Goal: Task Accomplishment & Management: Manage account settings

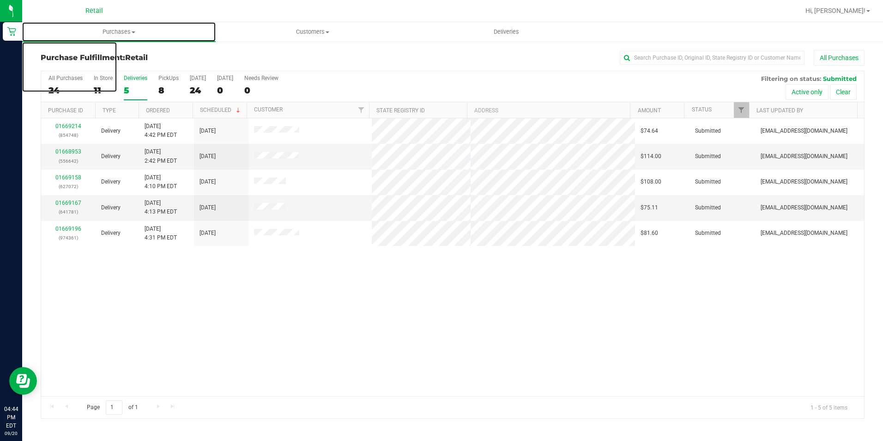
click at [105, 37] on uib-tab-heading "Purchases Summary of purchases Fulfillment All purchases" at bounding box center [119, 31] width 194 height 19
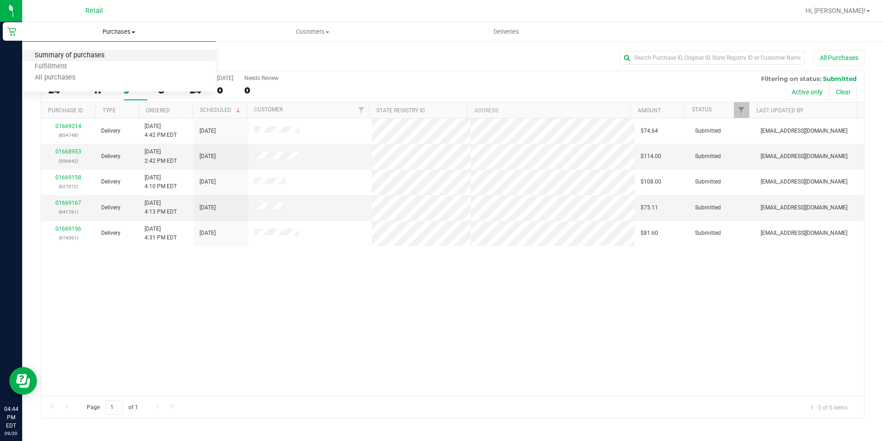
click at [72, 57] on span "Summary of purchases" at bounding box center [69, 56] width 95 height 8
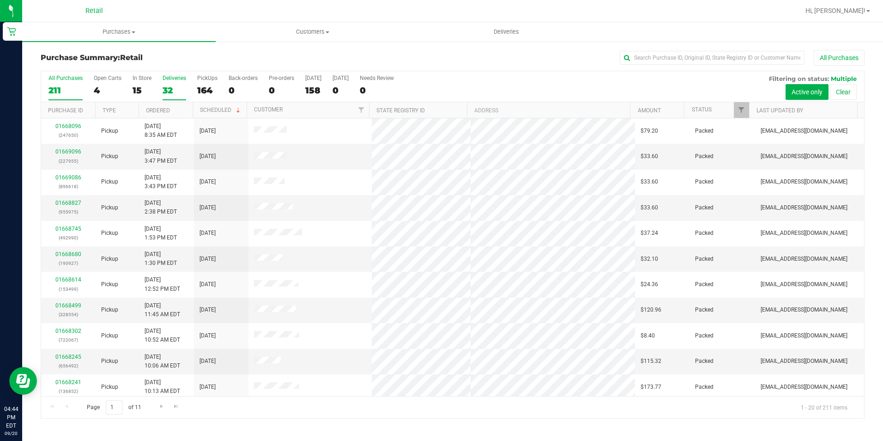
click at [168, 93] on div "32" at bounding box center [175, 90] width 24 height 11
click at [0, 0] on input "Deliveries 32" at bounding box center [0, 0] width 0 height 0
click at [171, 80] on div "Deliveries" at bounding box center [175, 78] width 24 height 6
click at [0, 0] on input "Deliveries 32" at bounding box center [0, 0] width 0 height 0
click at [261, 106] on th "Customer" at bounding box center [308, 110] width 122 height 16
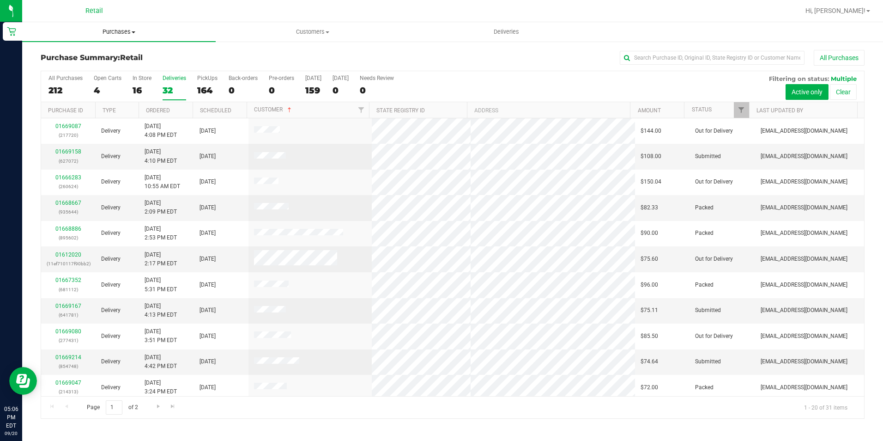
click at [109, 32] on span "Purchases" at bounding box center [119, 32] width 194 height 8
click at [52, 53] on span "Summary of purchases" at bounding box center [69, 56] width 95 height 8
click at [105, 36] on span "Purchases" at bounding box center [119, 32] width 194 height 8
click at [57, 68] on span "Fulfillment" at bounding box center [50, 67] width 57 height 8
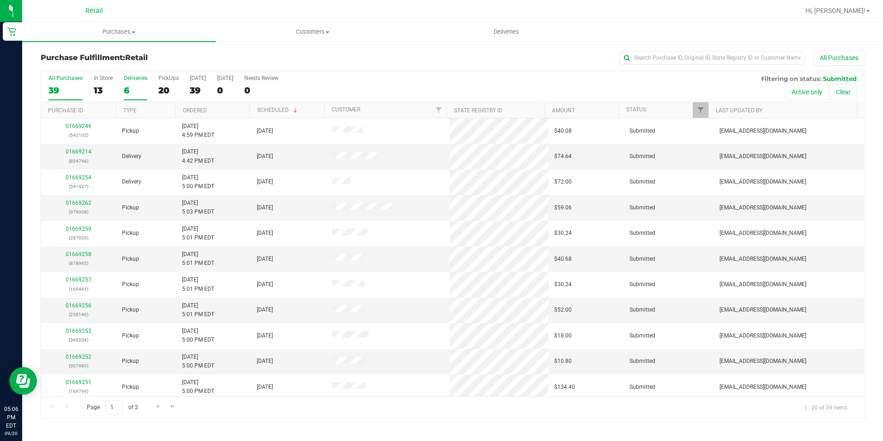
click at [126, 94] on div "6" at bounding box center [136, 90] width 24 height 11
click at [0, 0] on input "Deliveries 6" at bounding box center [0, 0] width 0 height 0
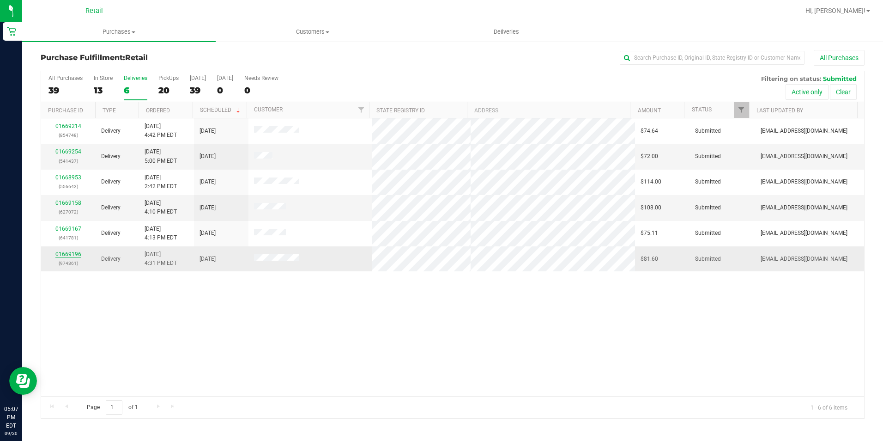
click at [71, 253] on link "01669196" at bounding box center [68, 254] width 26 height 6
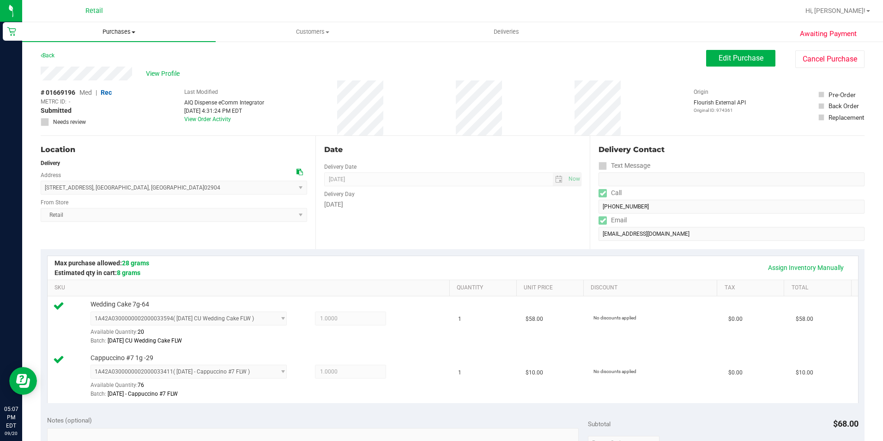
click at [125, 36] on span "Purchases" at bounding box center [119, 32] width 194 height 8
click at [75, 64] on span "Fulfillment" at bounding box center [50, 67] width 57 height 8
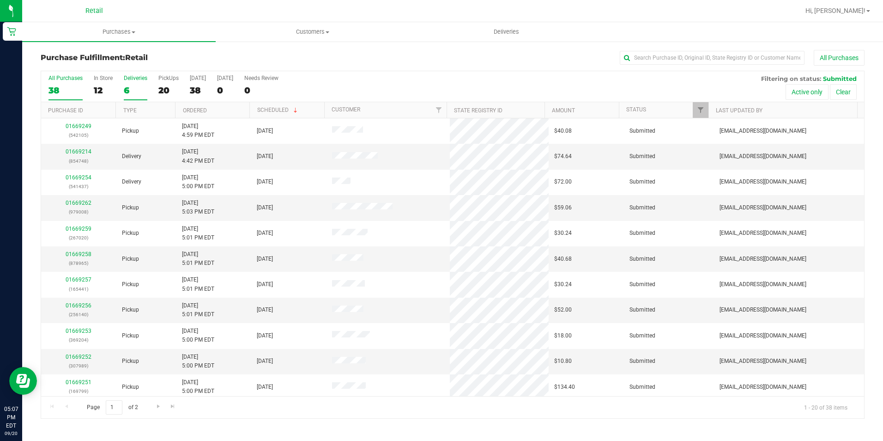
click at [129, 87] on div "6" at bounding box center [136, 90] width 24 height 11
click at [0, 0] on input "Deliveries 6" at bounding box center [0, 0] width 0 height 0
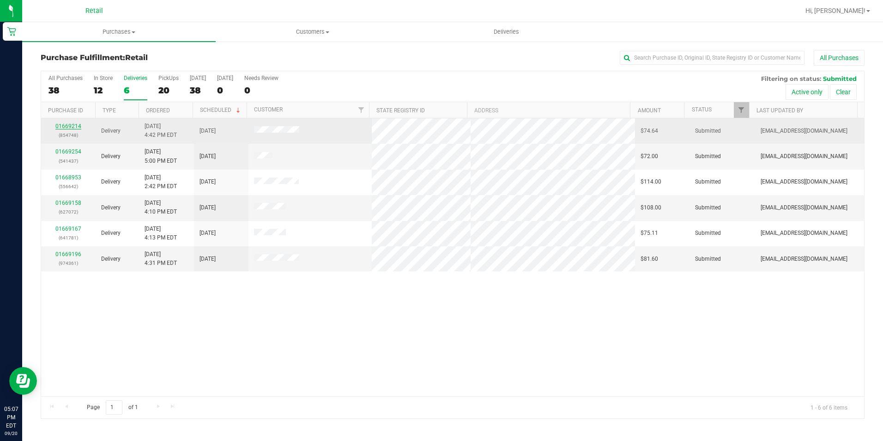
click at [75, 128] on link "01669214" at bounding box center [68, 126] width 26 height 6
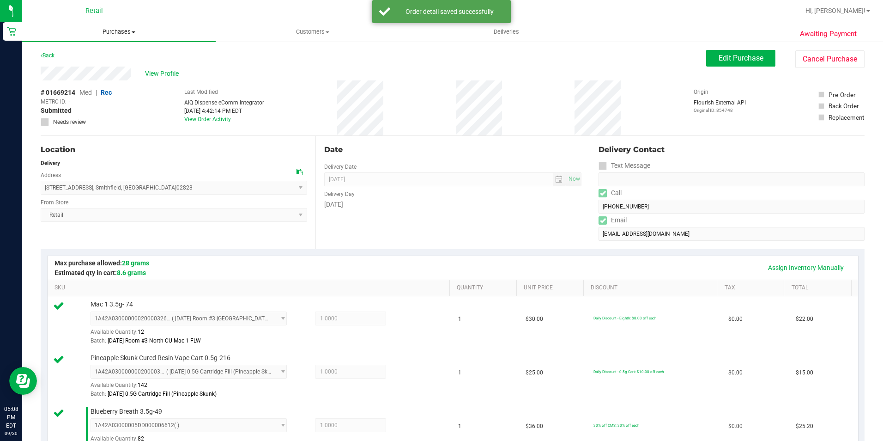
click at [111, 35] on span "Purchases" at bounding box center [119, 32] width 194 height 8
click at [87, 68] on li "Fulfillment" at bounding box center [119, 66] width 194 height 11
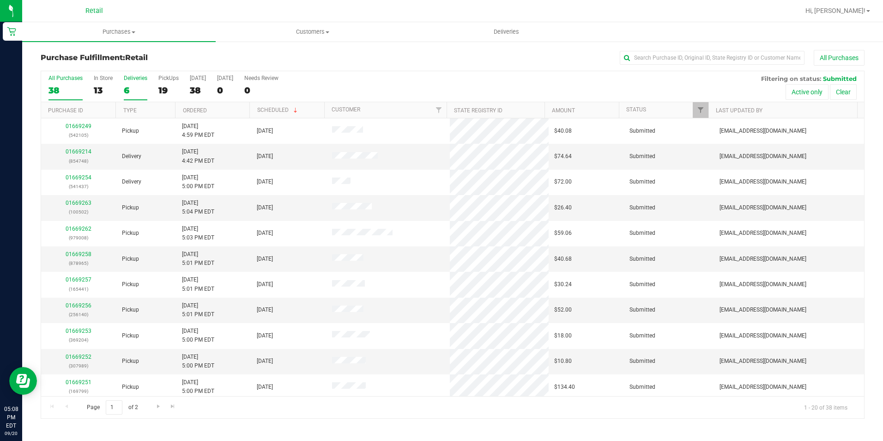
click at [129, 89] on div "6" at bounding box center [136, 90] width 24 height 11
click at [0, 0] on input "Deliveries 6" at bounding box center [0, 0] width 0 height 0
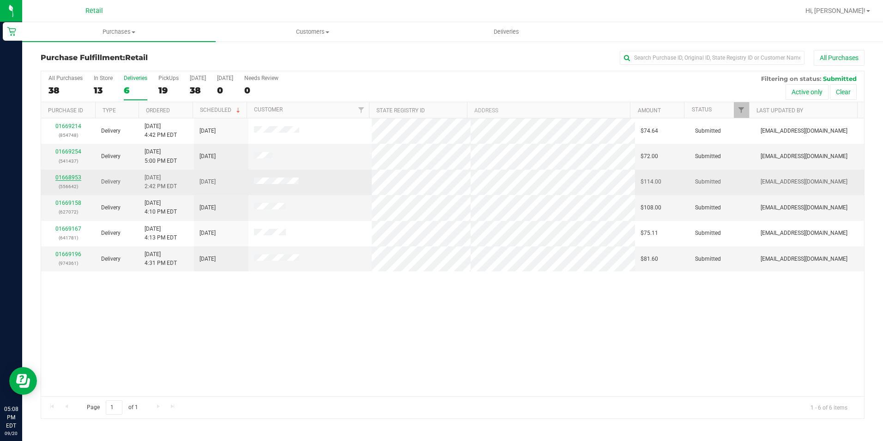
click at [66, 177] on link "01668953" at bounding box center [68, 177] width 26 height 6
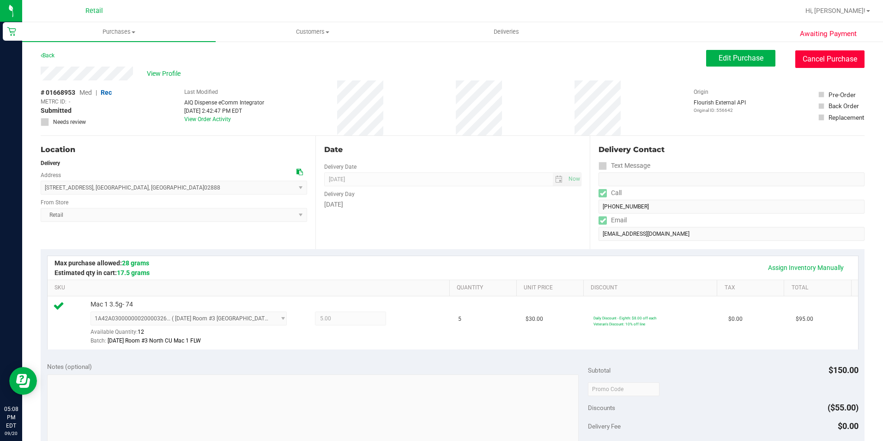
click at [812, 61] on button "Cancel Purchase" at bounding box center [830, 59] width 69 height 18
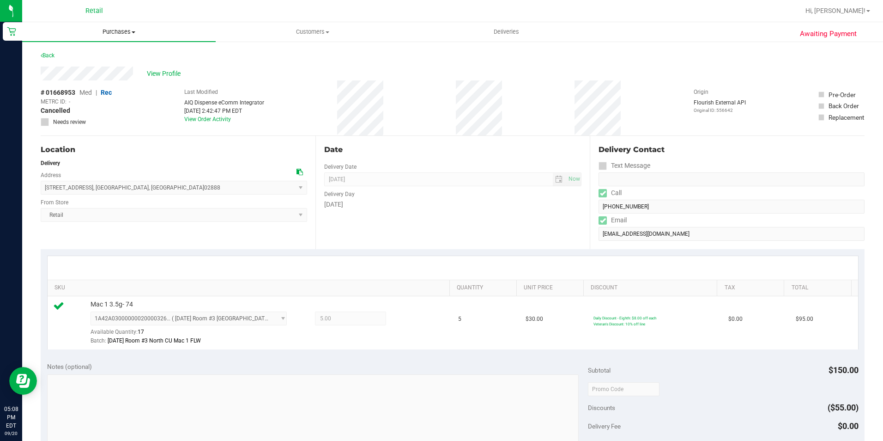
click at [111, 34] on span "Purchases" at bounding box center [119, 32] width 194 height 8
click at [62, 65] on span "Fulfillment" at bounding box center [50, 67] width 57 height 8
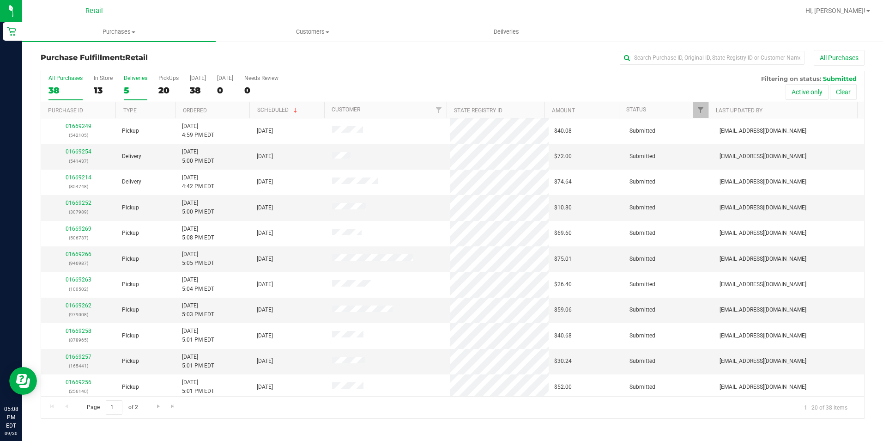
click at [124, 92] on div "5" at bounding box center [136, 90] width 24 height 11
click at [0, 0] on input "Deliveries 5" at bounding box center [0, 0] width 0 height 0
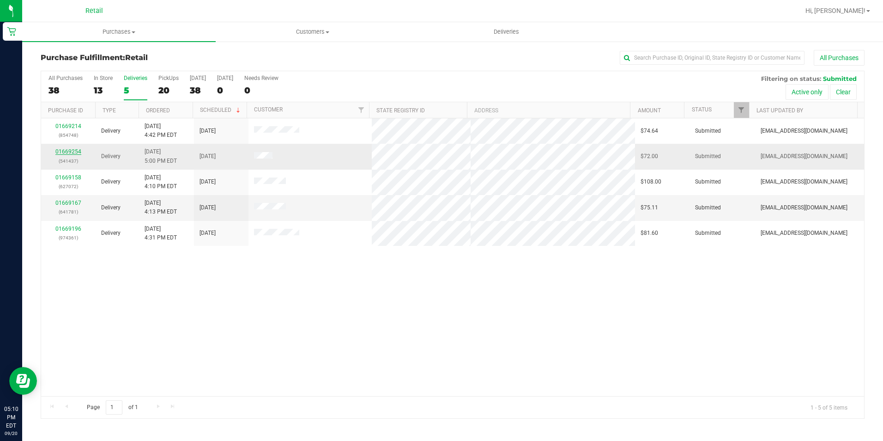
click at [74, 153] on link "01669254" at bounding box center [68, 151] width 26 height 6
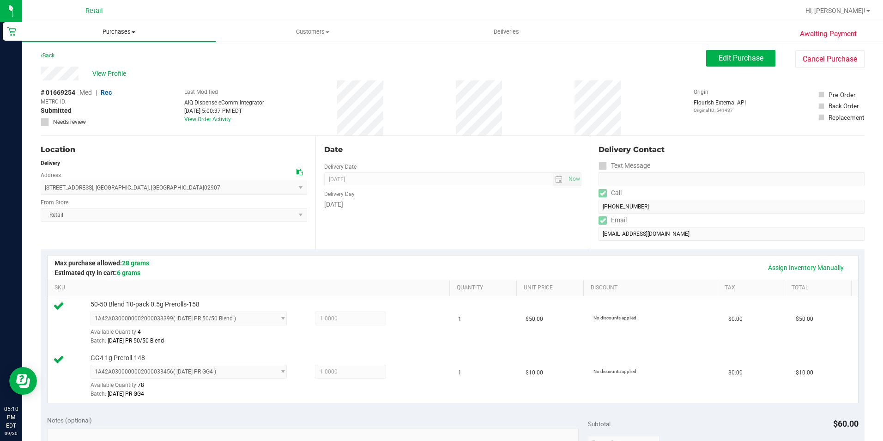
click at [110, 25] on uib-tab-heading "Purchases Summary of purchases Fulfillment All purchases" at bounding box center [119, 31] width 194 height 19
click at [50, 65] on span "Fulfillment" at bounding box center [50, 67] width 57 height 8
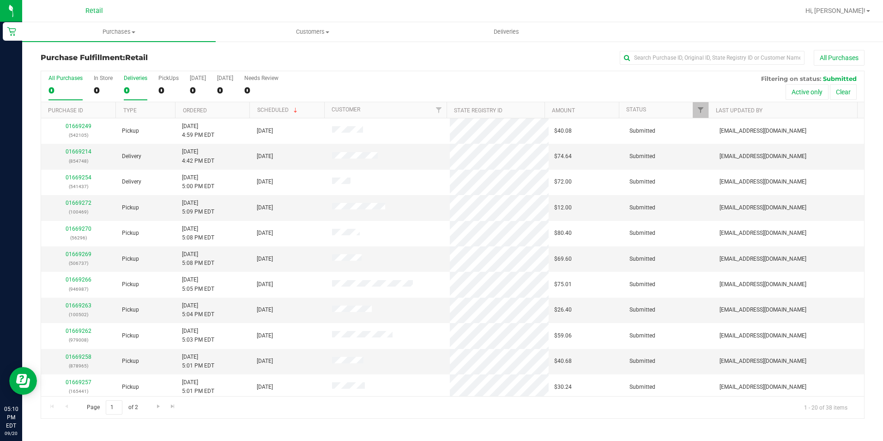
click at [133, 89] on div "0" at bounding box center [136, 90] width 24 height 11
click at [0, 0] on input "Deliveries 0" at bounding box center [0, 0] width 0 height 0
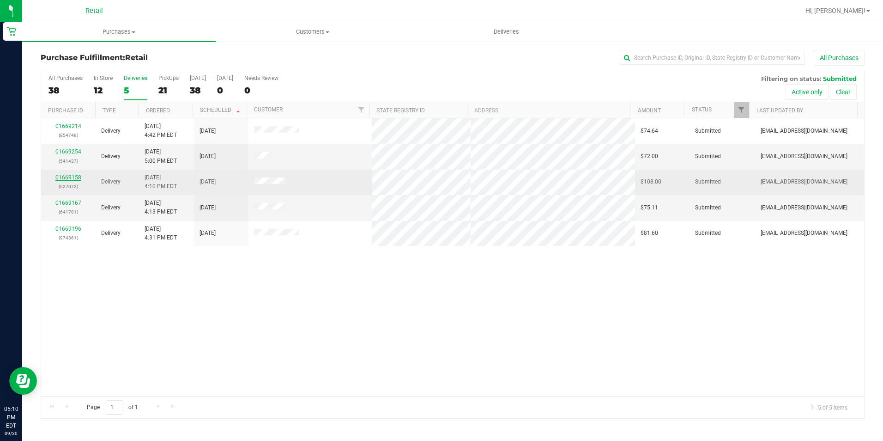
click at [77, 178] on link "01669158" at bounding box center [68, 177] width 26 height 6
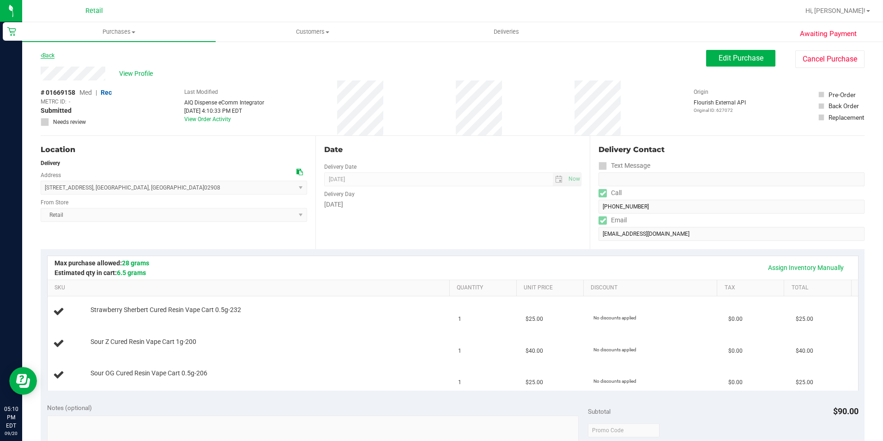
click at [43, 53] on link "Back" at bounding box center [48, 55] width 14 height 6
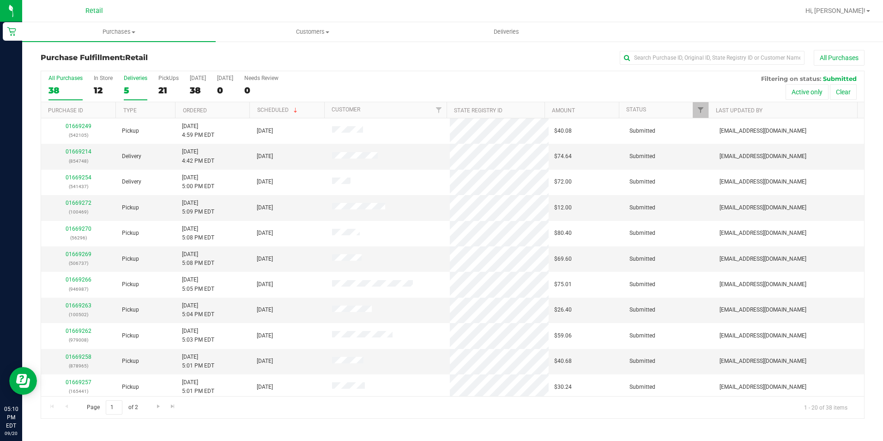
click at [132, 83] on label "Deliveries 5" at bounding box center [136, 87] width 24 height 25
click at [0, 0] on input "Deliveries 5" at bounding box center [0, 0] width 0 height 0
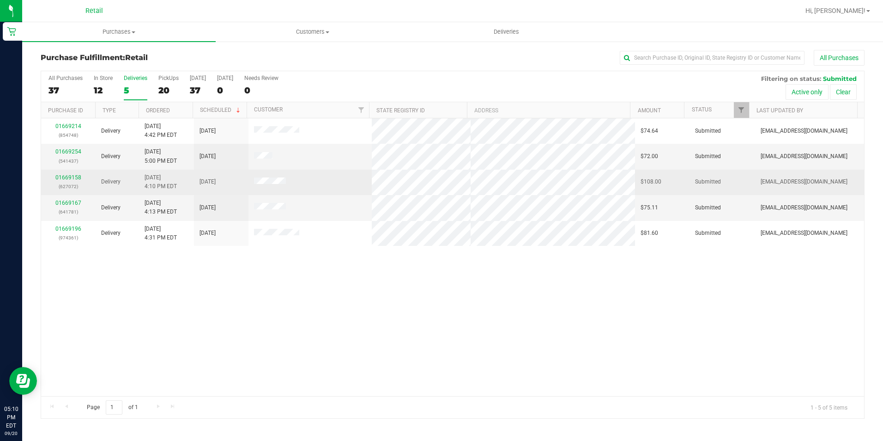
click at [70, 174] on div "01669158 (627072)" at bounding box center [68, 182] width 43 height 18
click at [68, 177] on link "01669158" at bounding box center [68, 177] width 26 height 6
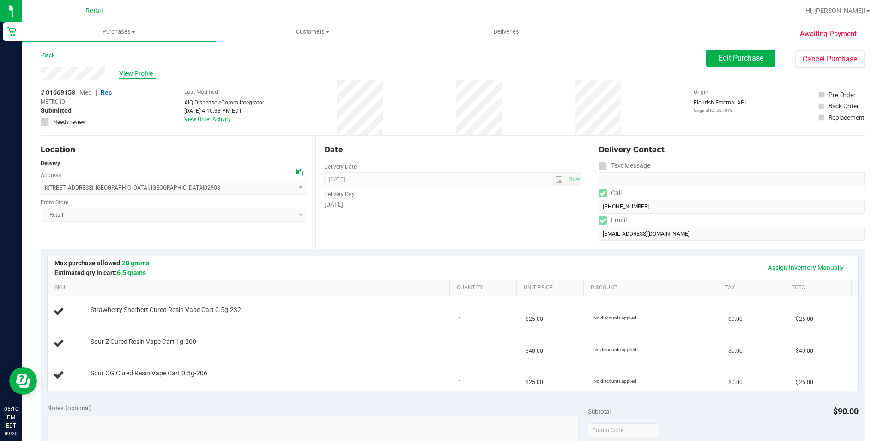
click at [141, 75] on span "View Profile" at bounding box center [137, 74] width 37 height 10
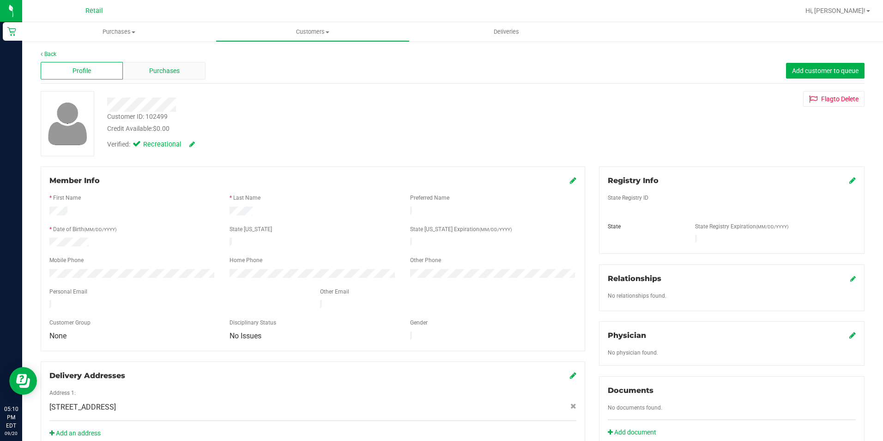
click at [151, 70] on span "Purchases" at bounding box center [164, 71] width 30 height 10
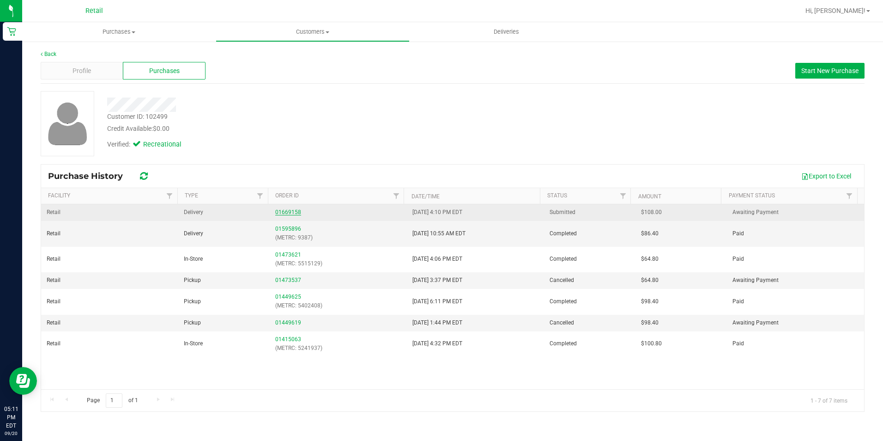
click at [287, 210] on link "01669158" at bounding box center [288, 212] width 26 height 6
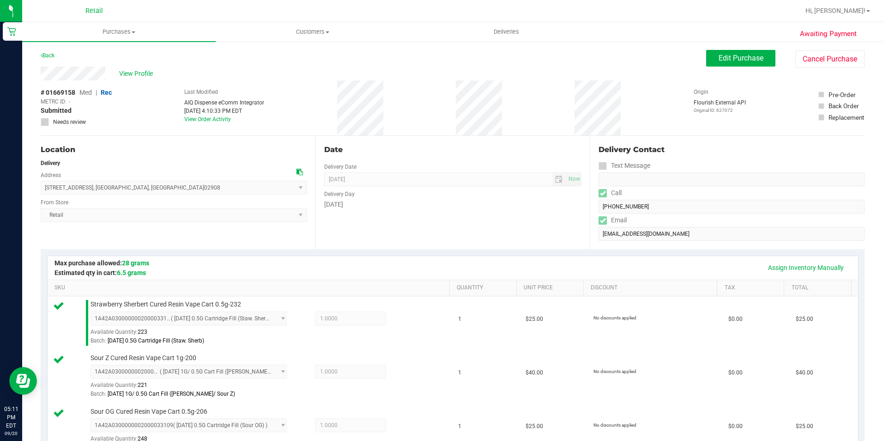
scroll to position [231, 0]
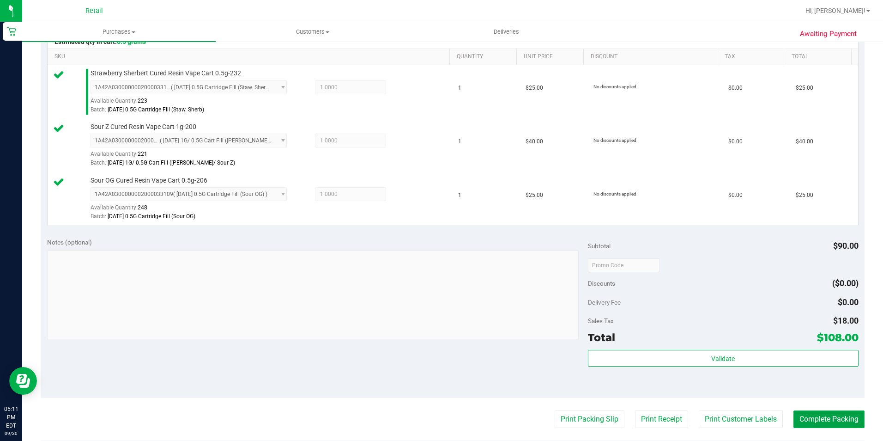
click at [799, 415] on button "Complete Packing" at bounding box center [829, 419] width 71 height 18
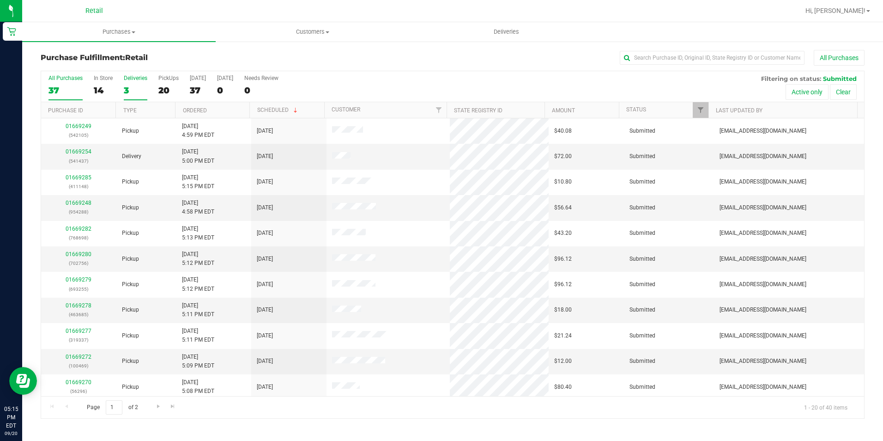
click at [130, 91] on div "3" at bounding box center [136, 90] width 24 height 11
click at [0, 0] on input "Deliveries 3" at bounding box center [0, 0] width 0 height 0
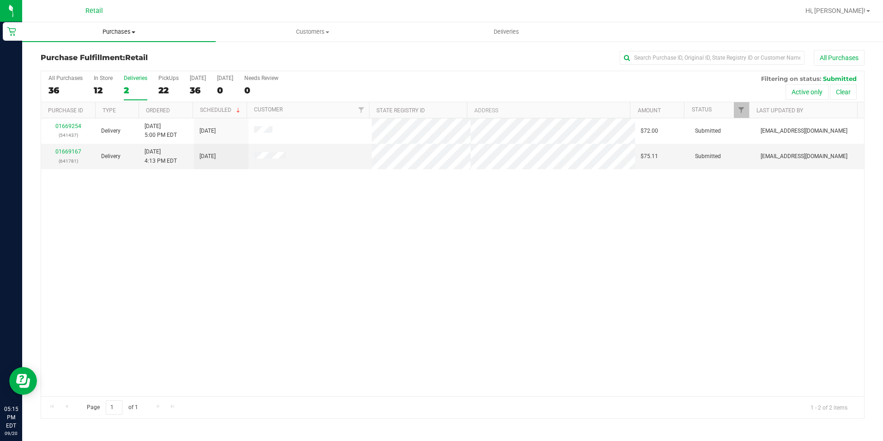
click at [106, 30] on span "Purchases" at bounding box center [119, 32] width 194 height 8
click at [90, 66] on li "Fulfillment" at bounding box center [119, 66] width 194 height 11
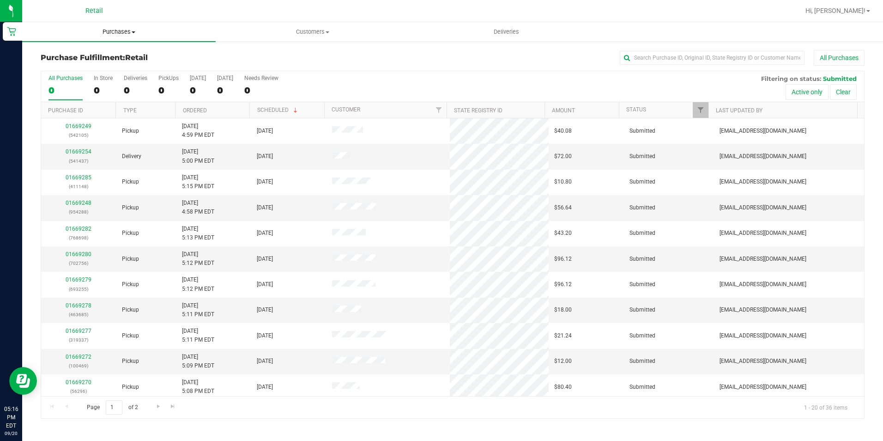
click at [123, 31] on span "Purchases" at bounding box center [119, 32] width 194 height 8
click at [72, 59] on span "Summary of purchases" at bounding box center [69, 56] width 95 height 8
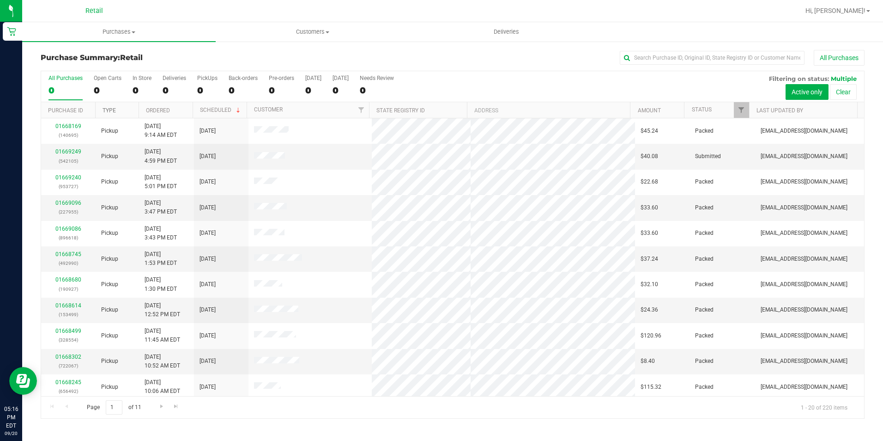
click at [109, 112] on link "Type" at bounding box center [109, 110] width 13 height 6
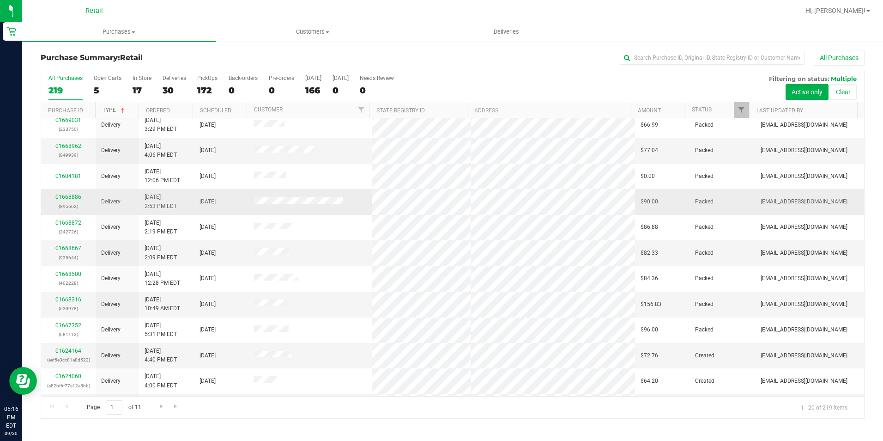
scroll to position [234, 0]
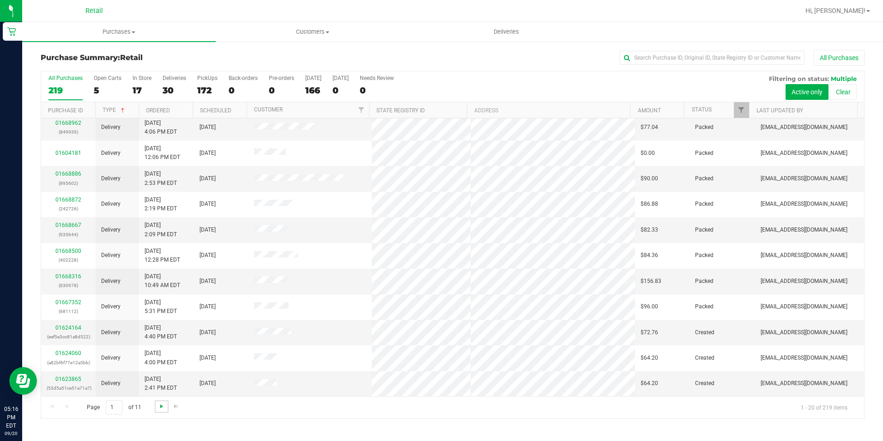
click at [160, 409] on span "Go to the next page" at bounding box center [161, 405] width 7 height 7
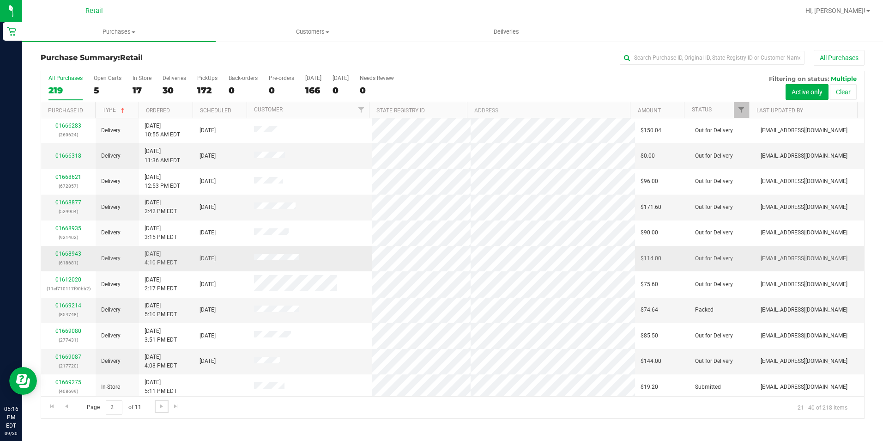
scroll to position [0, 0]
click at [112, 34] on span "Purchases" at bounding box center [119, 32] width 194 height 8
click at [91, 63] on li "Fulfillment" at bounding box center [119, 66] width 194 height 11
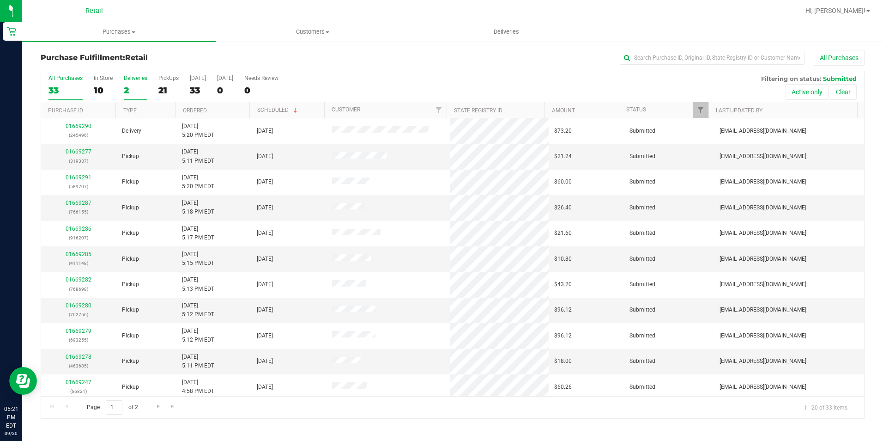
click at [136, 96] on label "Deliveries 2" at bounding box center [136, 87] width 24 height 25
click at [0, 0] on input "Deliveries 2" at bounding box center [0, 0] width 0 height 0
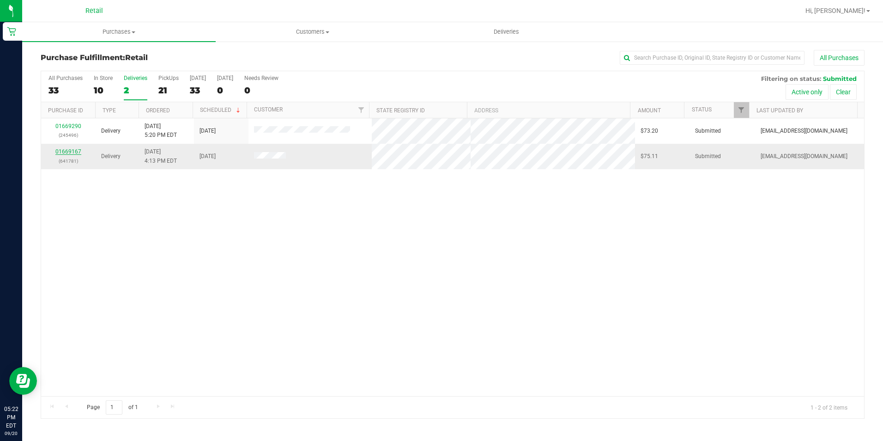
click at [73, 153] on link "01669167" at bounding box center [68, 151] width 26 height 6
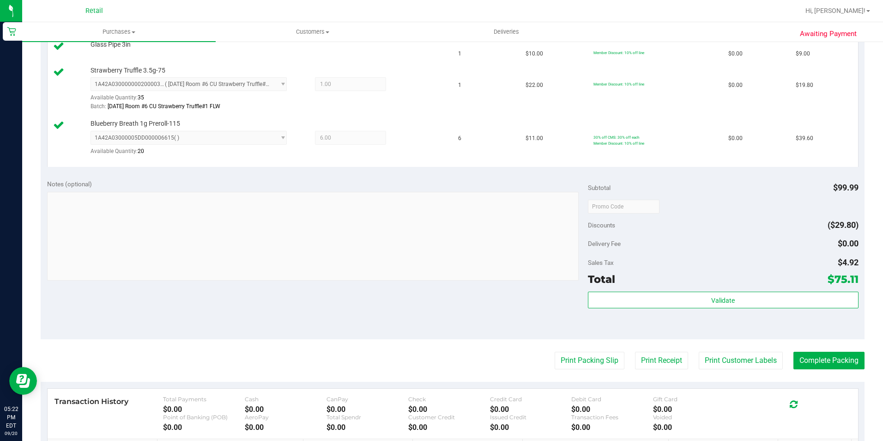
scroll to position [323, 0]
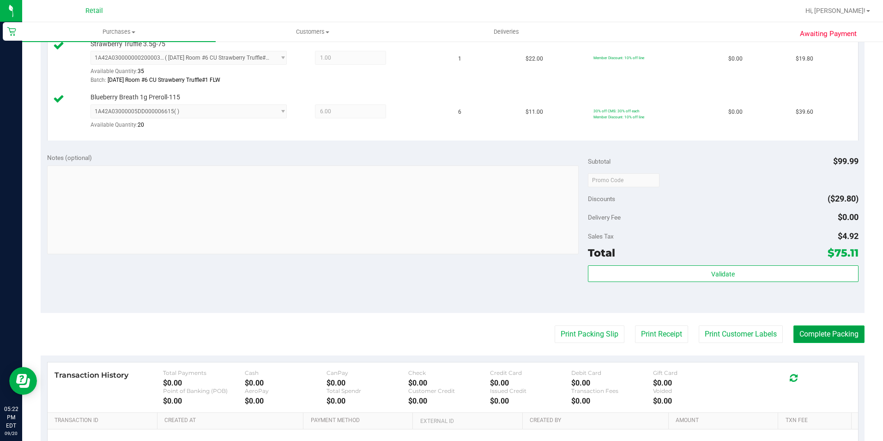
click at [810, 339] on button "Complete Packing" at bounding box center [829, 334] width 71 height 18
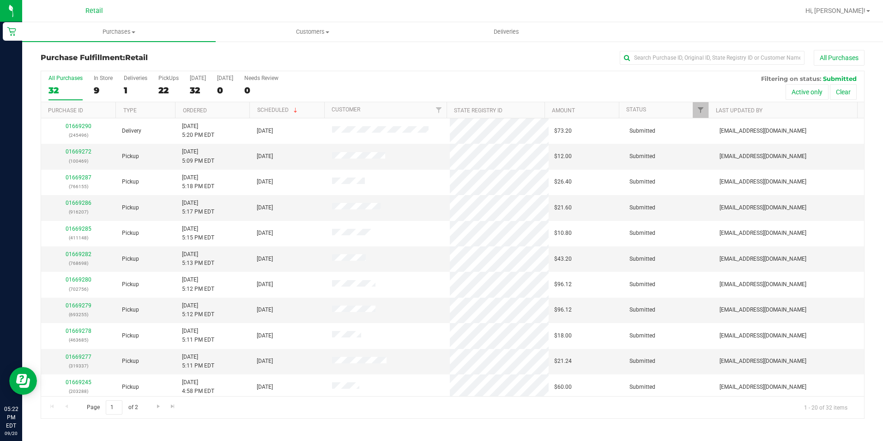
click at [121, 89] on div "All Purchases 32 In Store 9 Deliveries 1 PickUps 22 [DATE] 32 [DATE] 0 Needs Re…" at bounding box center [452, 86] width 823 height 31
click at [129, 87] on div "1" at bounding box center [136, 90] width 24 height 11
click at [0, 0] on input "Deliveries 1" at bounding box center [0, 0] width 0 height 0
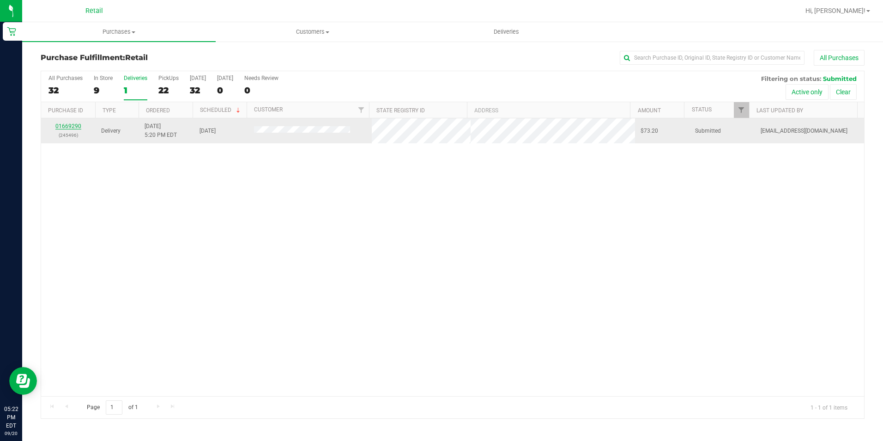
click at [67, 124] on link "01669290" at bounding box center [68, 126] width 26 height 6
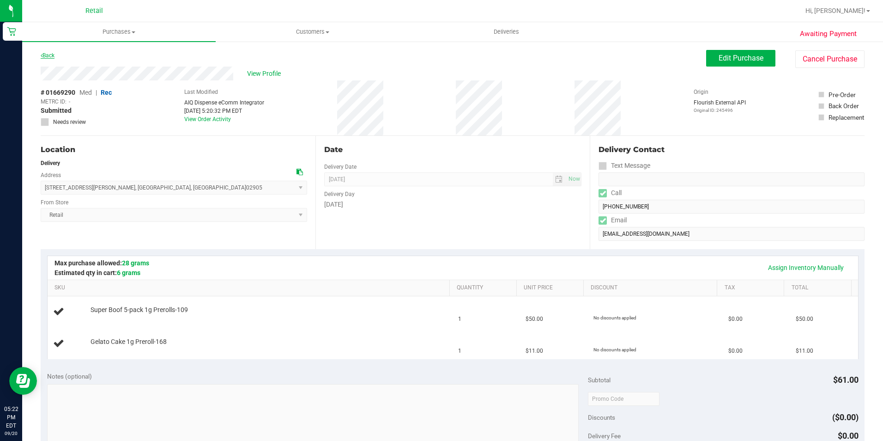
click at [49, 54] on link "Back" at bounding box center [48, 55] width 14 height 6
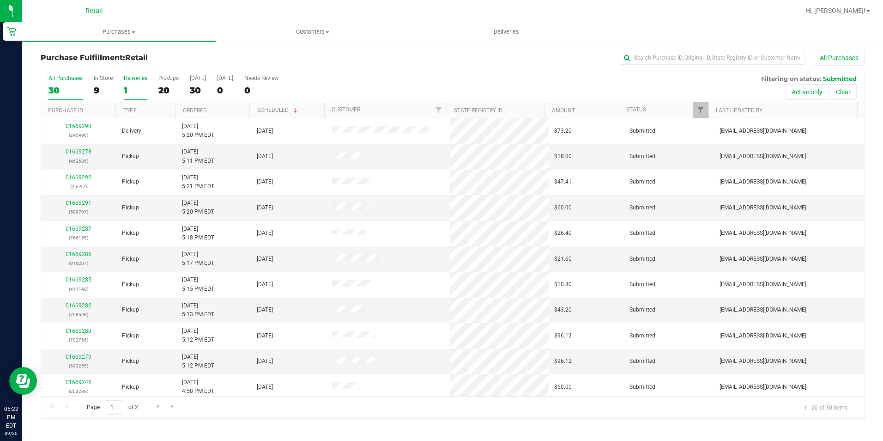
click at [129, 93] on div "1" at bounding box center [136, 90] width 24 height 11
click at [0, 0] on input "Deliveries 1" at bounding box center [0, 0] width 0 height 0
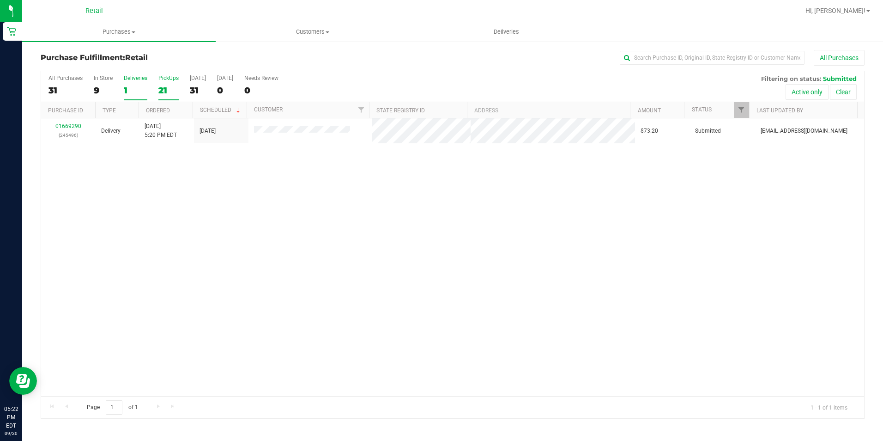
click at [163, 87] on div "21" at bounding box center [168, 90] width 20 height 11
click at [0, 0] on input "PickUps 21" at bounding box center [0, 0] width 0 height 0
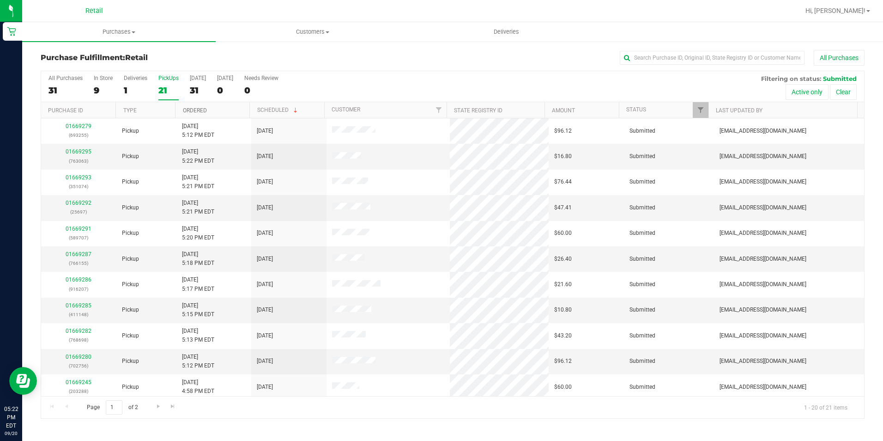
click at [197, 112] on link "Ordered" at bounding box center [195, 110] width 24 height 6
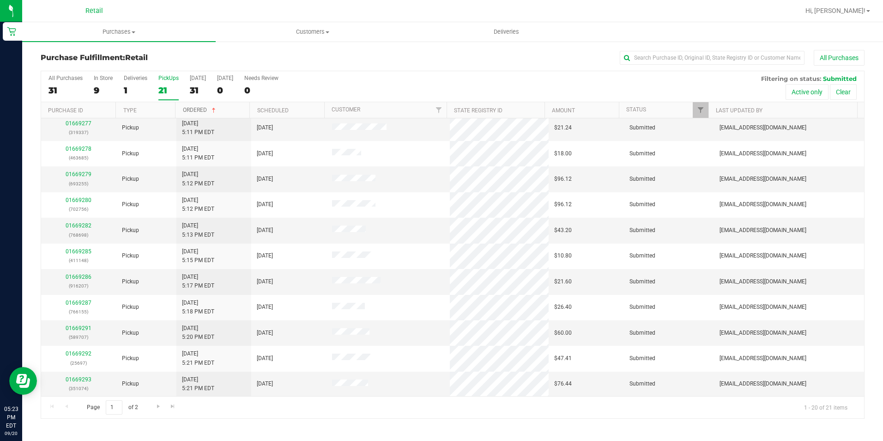
scroll to position [234, 0]
click at [155, 406] on span "Go to the next page" at bounding box center [158, 405] width 7 height 7
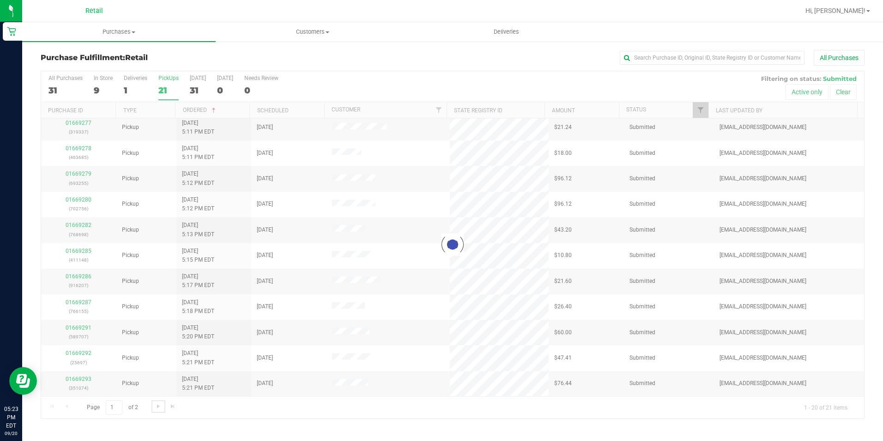
scroll to position [0, 0]
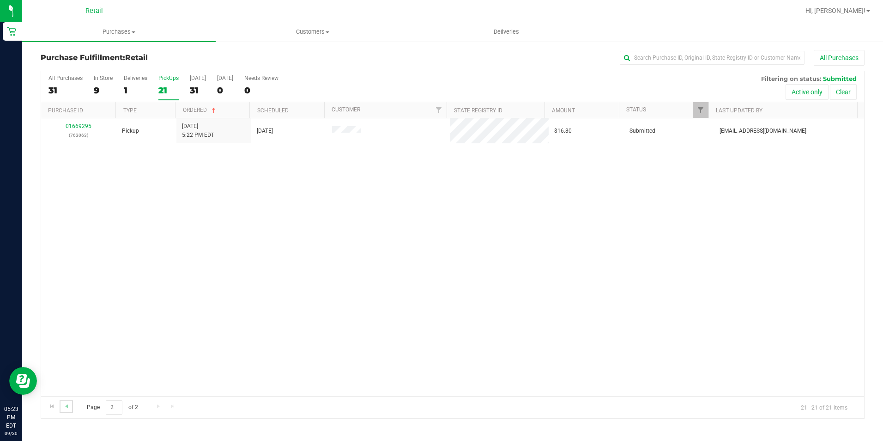
click at [63, 410] on link "Go to the previous page" at bounding box center [66, 406] width 13 height 12
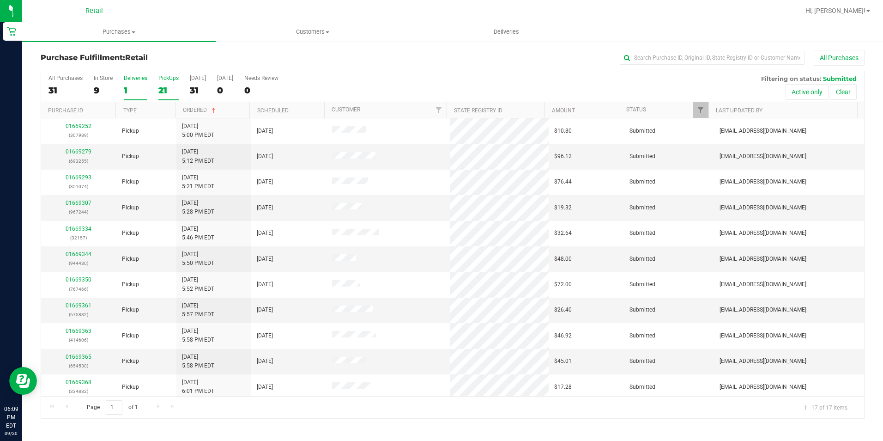
click at [127, 97] on label "Deliveries 1" at bounding box center [136, 87] width 24 height 25
click at [0, 0] on input "Deliveries 1" at bounding box center [0, 0] width 0 height 0
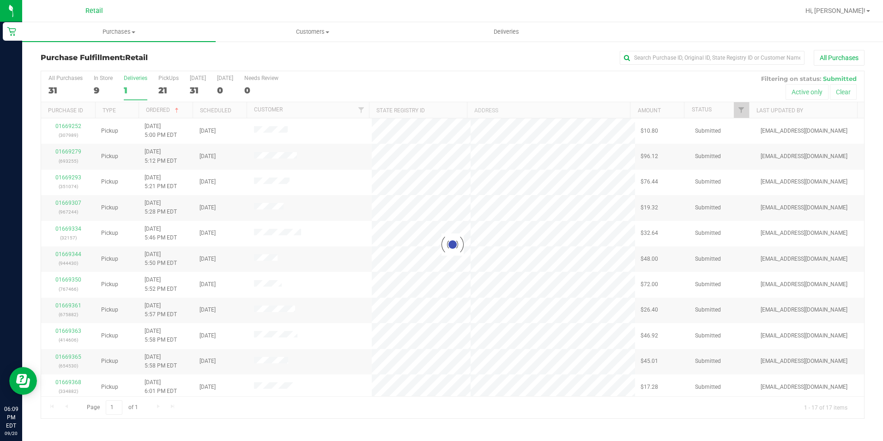
click at [127, 88] on div at bounding box center [452, 244] width 823 height 347
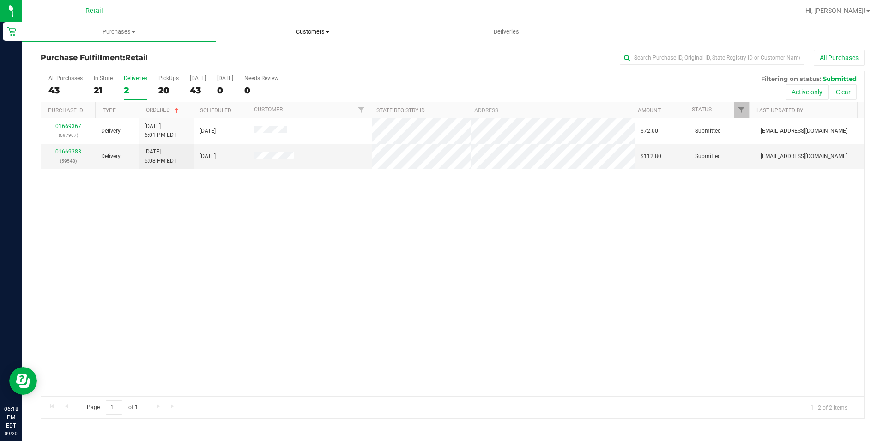
click at [310, 30] on span "Customers" at bounding box center [312, 32] width 193 height 8
click at [504, 31] on span "Deliveries" at bounding box center [506, 32] width 50 height 8
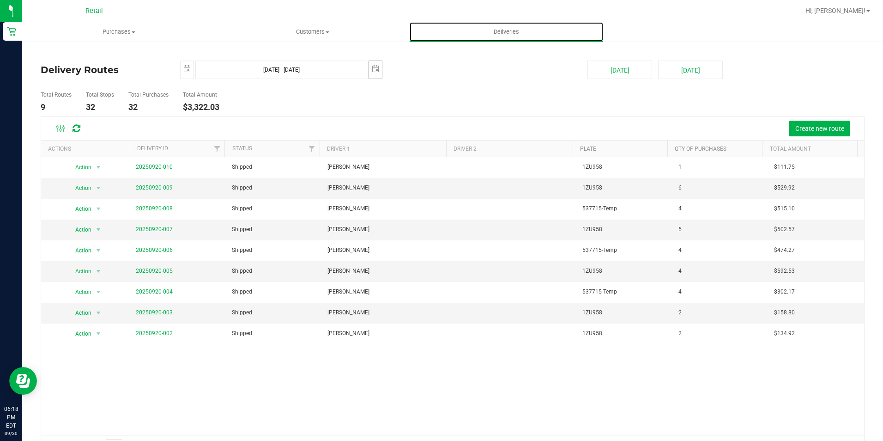
click at [379, 70] on span "select" at bounding box center [375, 69] width 13 height 16
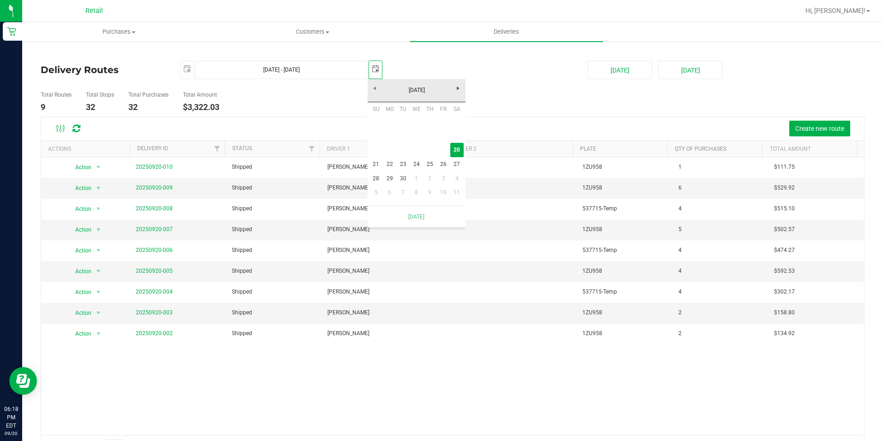
scroll to position [0, 23]
click at [318, 86] on deliveries-list "Delivery Routes [DATE] [DATE] - [DATE] [DATE] [DATE] [DATE] Total Routes 9 Tota…" at bounding box center [453, 259] width 824 height 397
click at [185, 65] on span "select" at bounding box center [186, 68] width 7 height 7
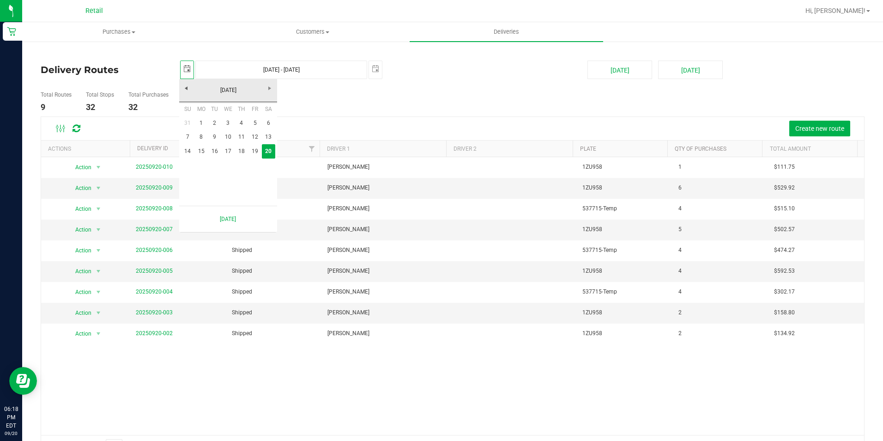
scroll to position [0, 23]
click at [257, 151] on link "19" at bounding box center [255, 151] width 13 height 14
type input "[DATE]"
type input "[DATE] - [DATE]"
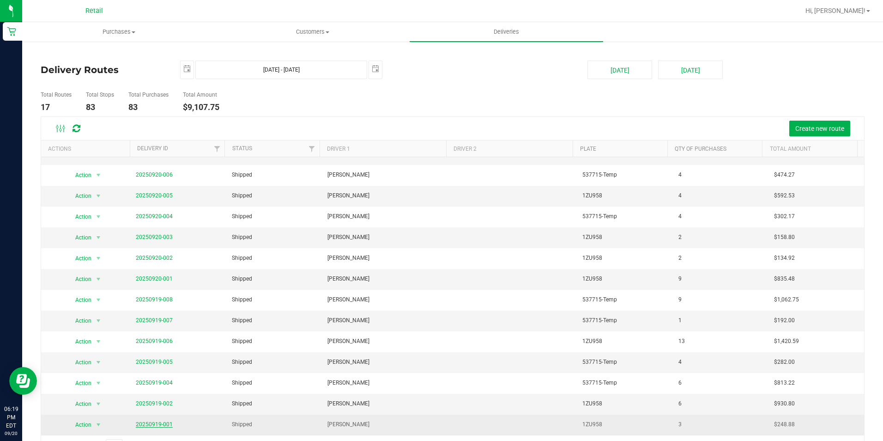
click at [142, 422] on link "20250919-001" at bounding box center [154, 424] width 37 height 6
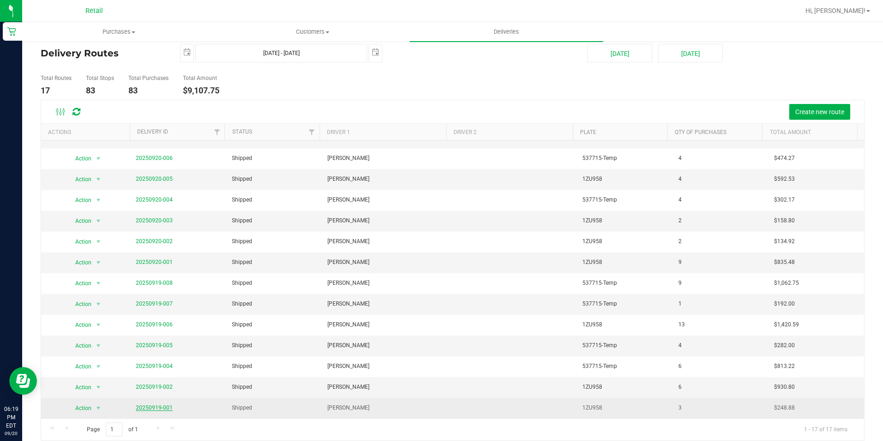
scroll to position [25, 0]
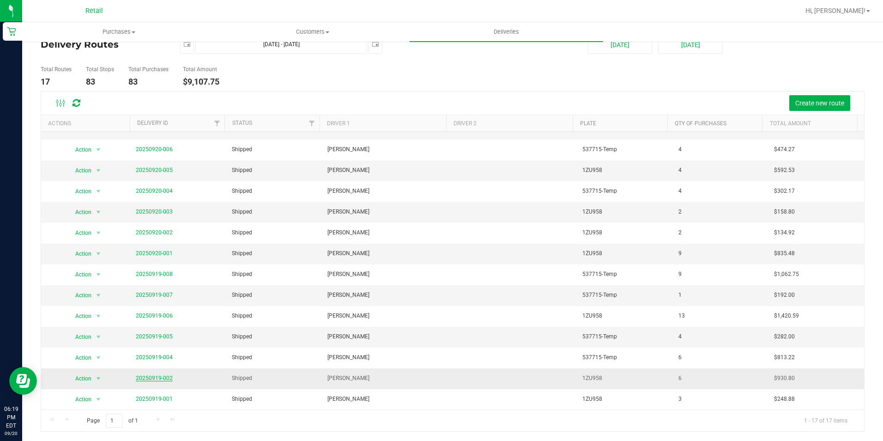
click at [149, 377] on link "20250919-002" at bounding box center [154, 378] width 37 height 6
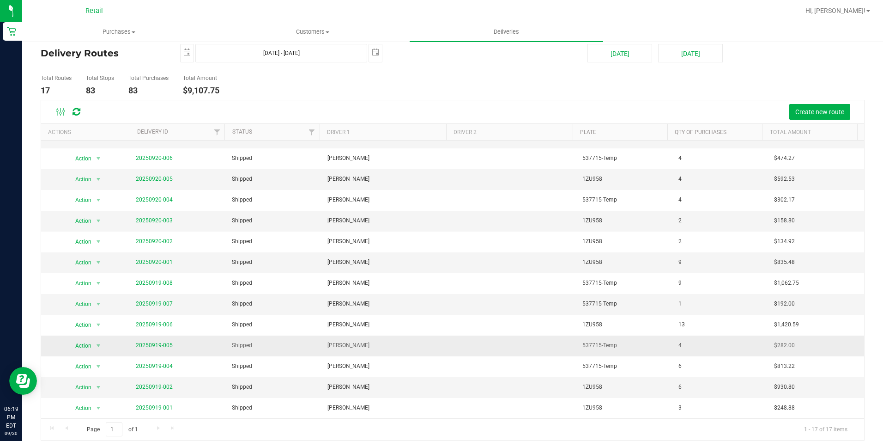
scroll to position [25, 0]
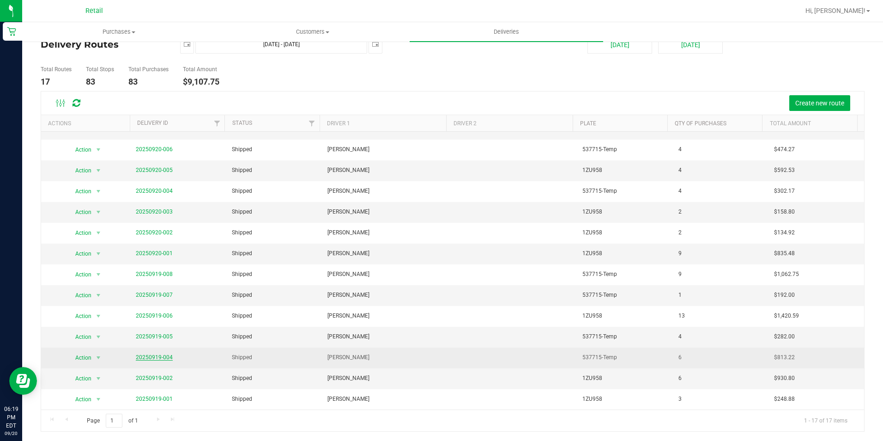
click at [158, 359] on link "20250919-004" at bounding box center [154, 357] width 37 height 6
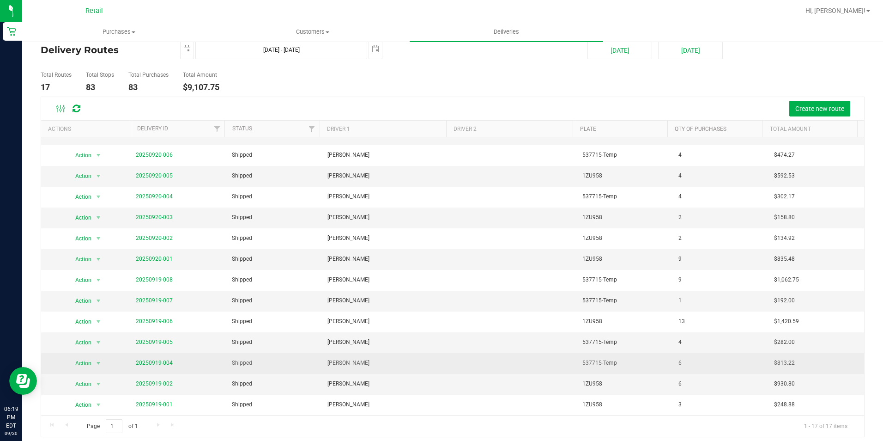
scroll to position [25, 0]
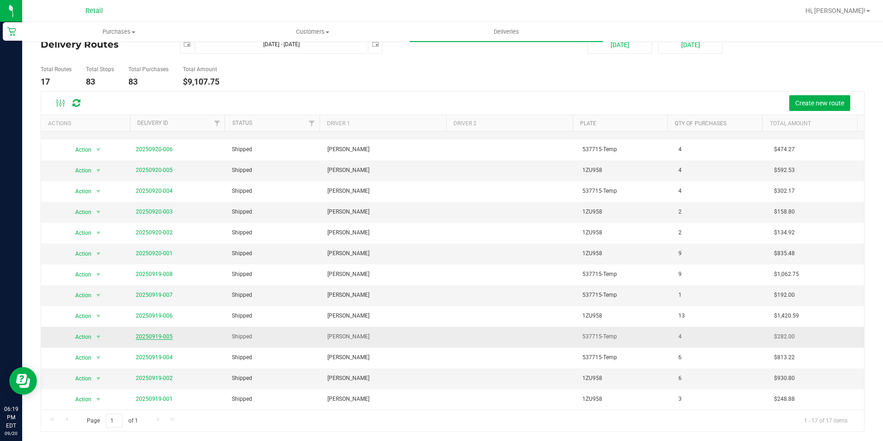
click at [158, 335] on link "20250919-005" at bounding box center [154, 336] width 37 height 6
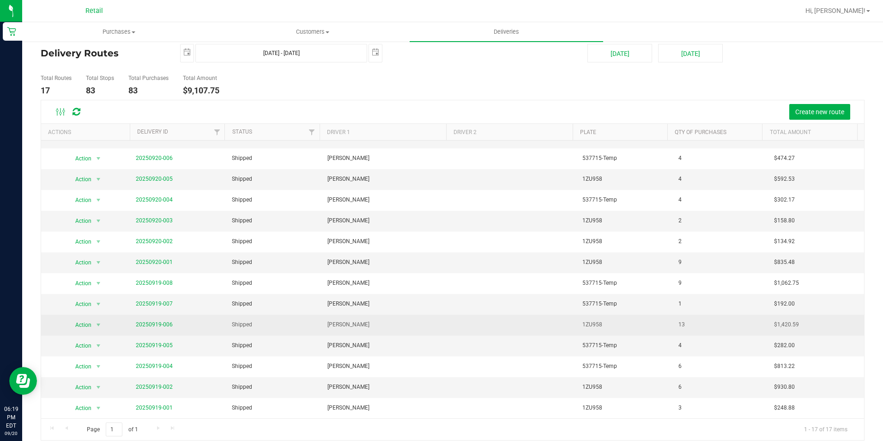
scroll to position [25, 0]
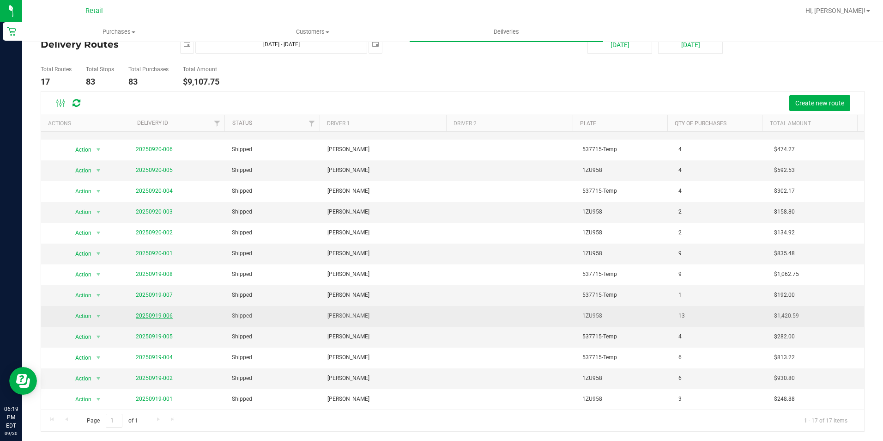
click at [152, 317] on link "20250919-006" at bounding box center [154, 315] width 37 height 6
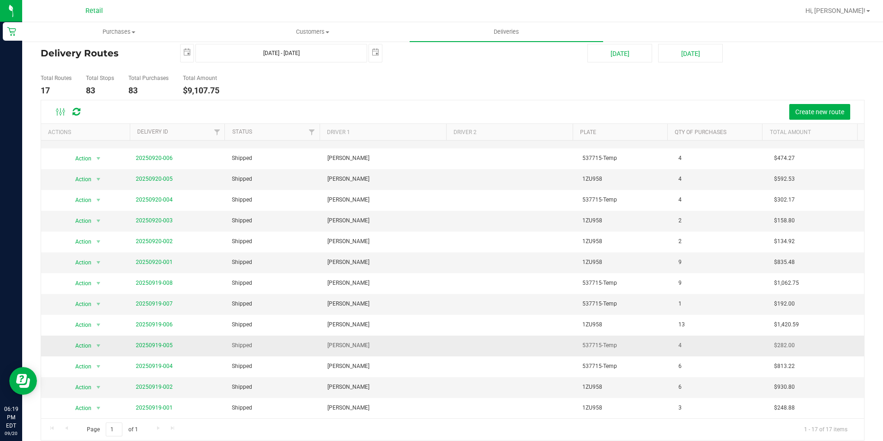
scroll to position [25, 0]
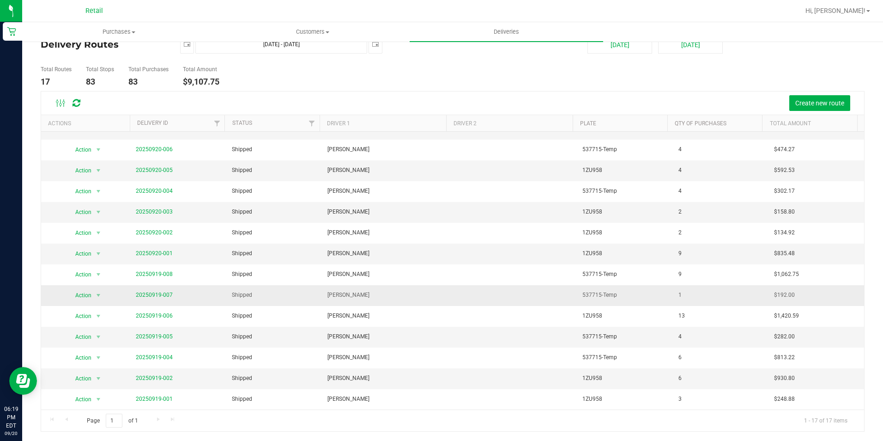
click at [142, 291] on span "20250919-007" at bounding box center [154, 295] width 37 height 9
click at [138, 294] on link "20250919-007" at bounding box center [154, 295] width 37 height 6
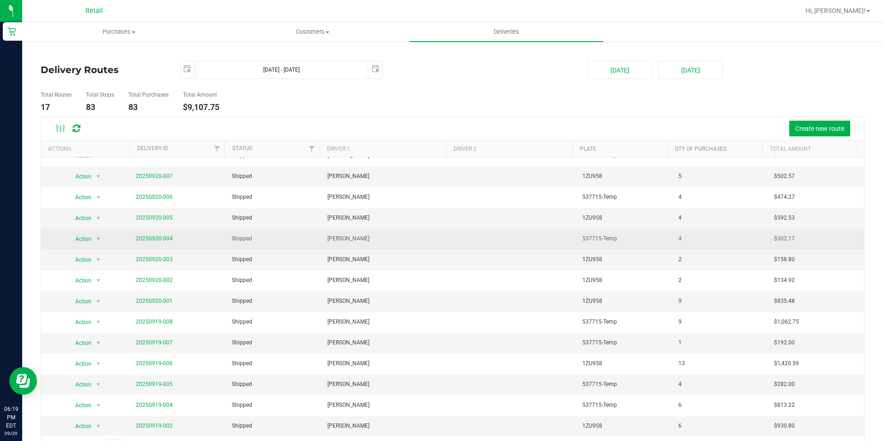
scroll to position [75, 0]
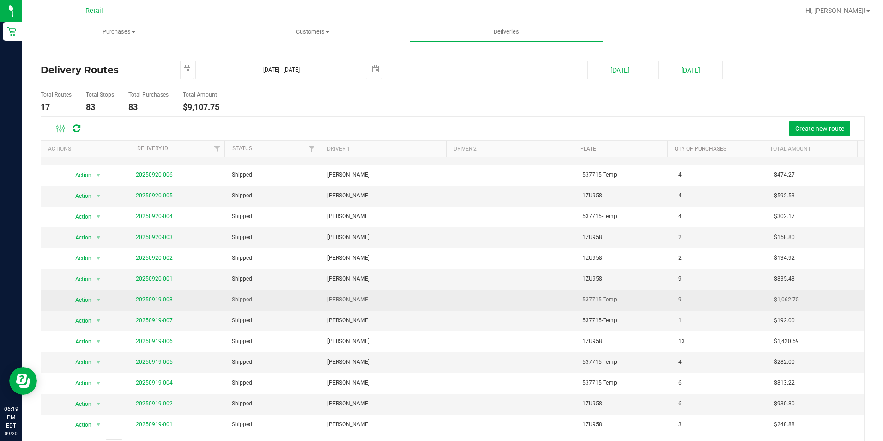
click at [134, 297] on td "20250919-008" at bounding box center [178, 300] width 96 height 21
click at [146, 298] on link "20250919-008" at bounding box center [154, 299] width 37 height 6
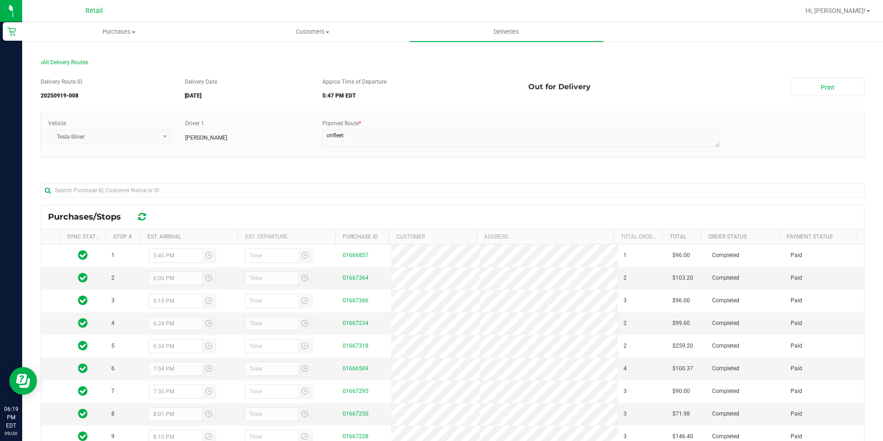
scroll to position [128, 0]
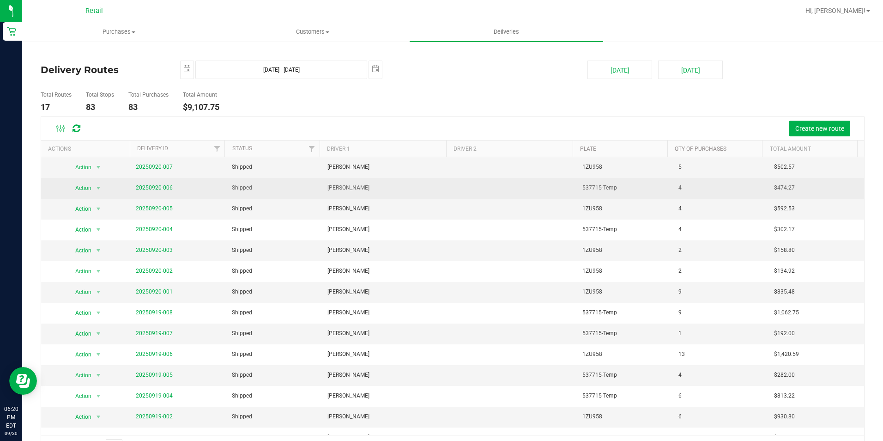
scroll to position [75, 0]
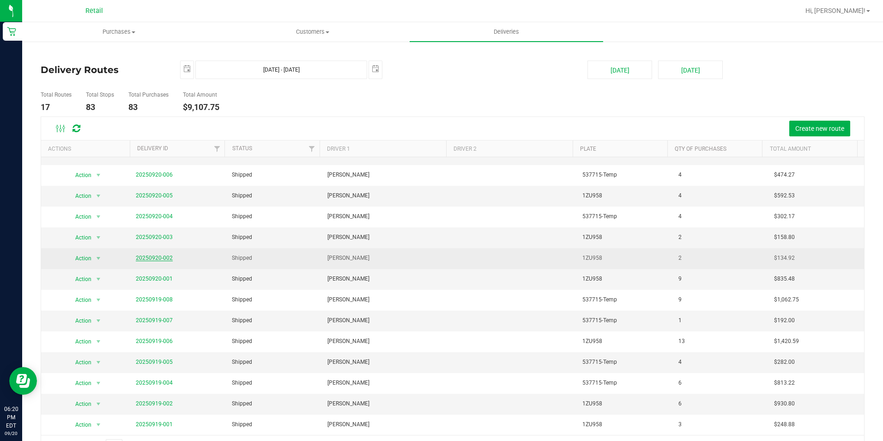
click at [152, 257] on link "20250920-002" at bounding box center [154, 258] width 37 height 6
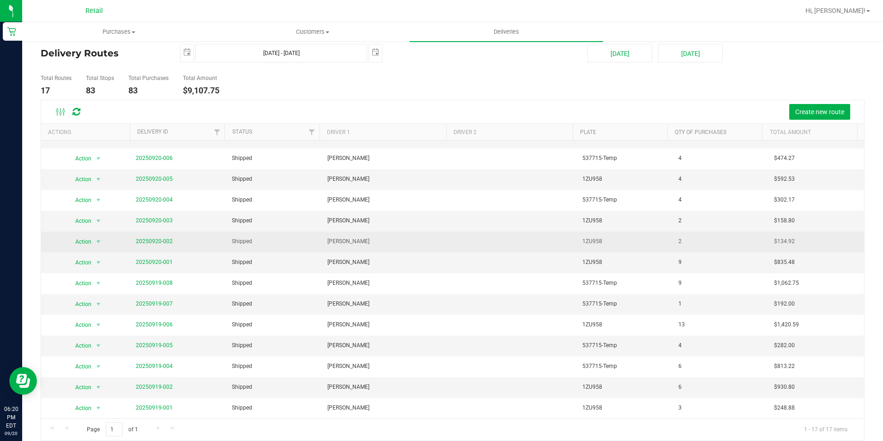
scroll to position [25, 0]
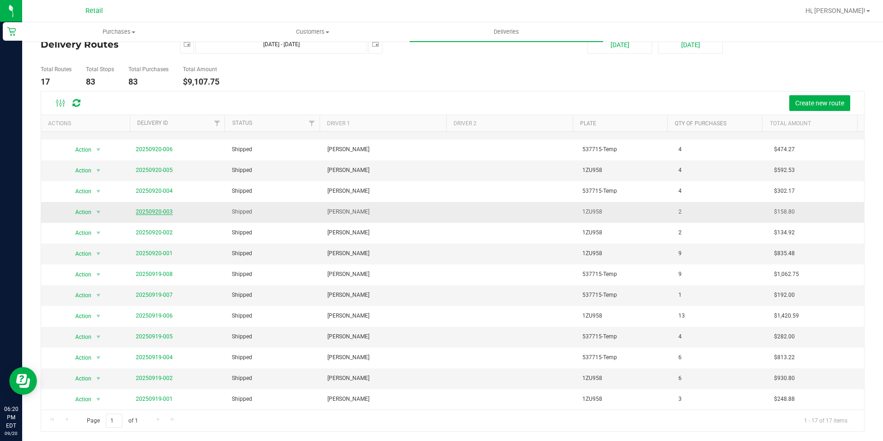
click at [164, 212] on link "20250920-003" at bounding box center [154, 211] width 37 height 6
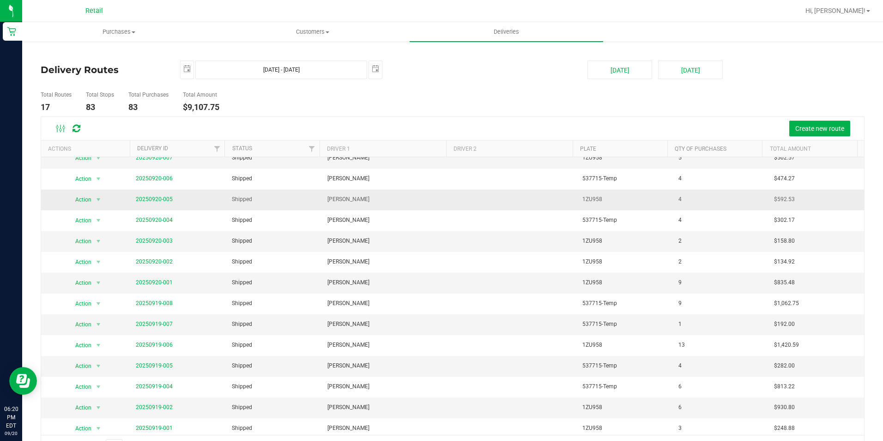
scroll to position [75, 0]
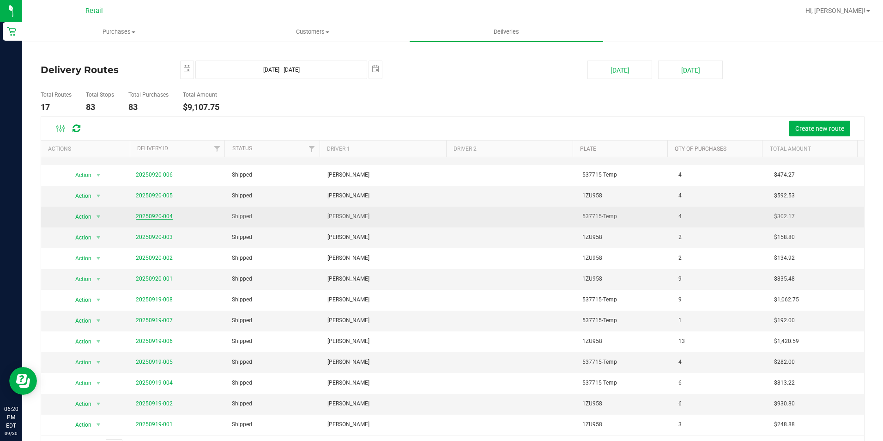
click at [151, 216] on link "20250920-004" at bounding box center [154, 216] width 37 height 6
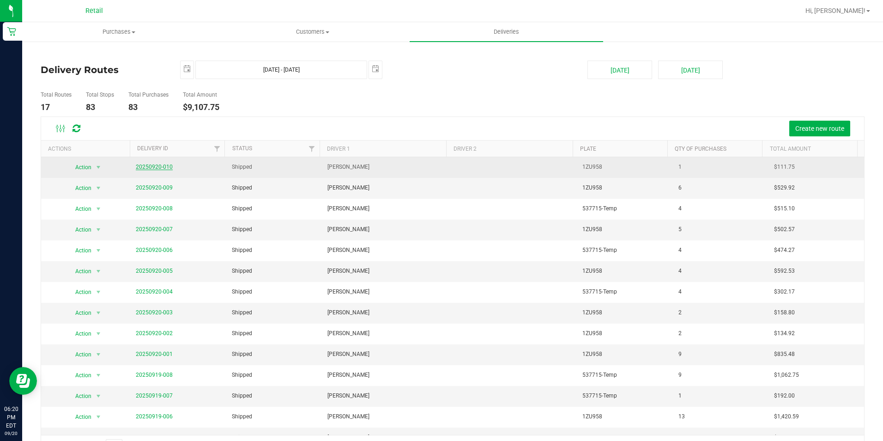
click at [160, 165] on link "20250920-010" at bounding box center [154, 167] width 37 height 6
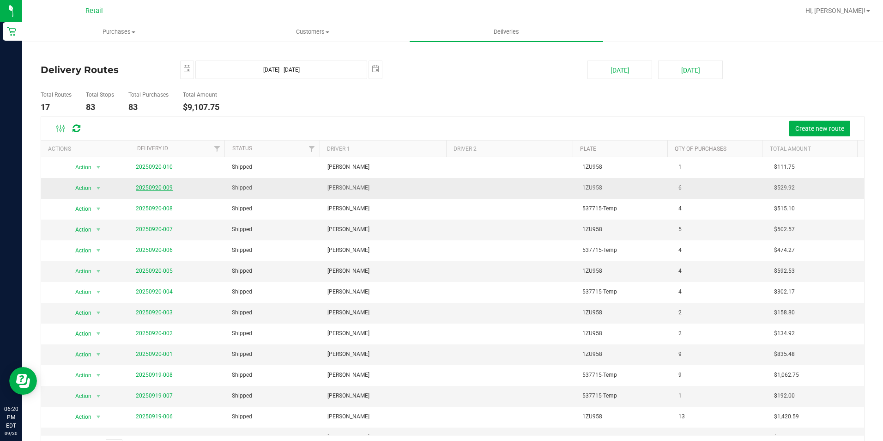
click at [159, 187] on link "20250920-009" at bounding box center [154, 187] width 37 height 6
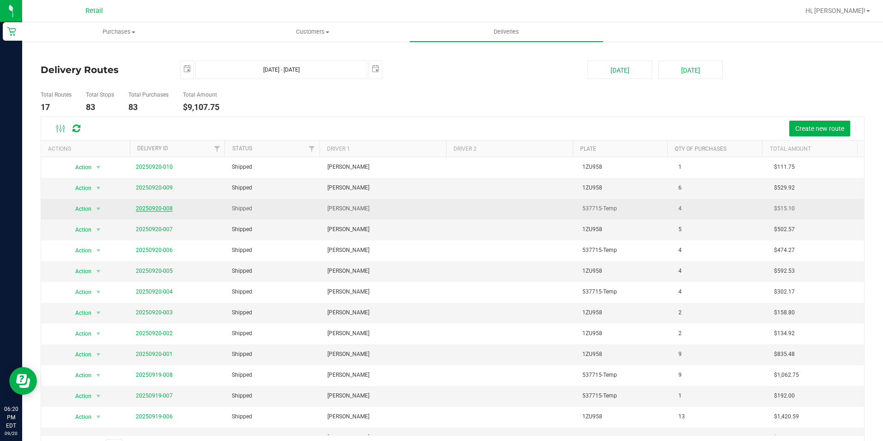
click at [149, 207] on link "20250920-008" at bounding box center [154, 208] width 37 height 6
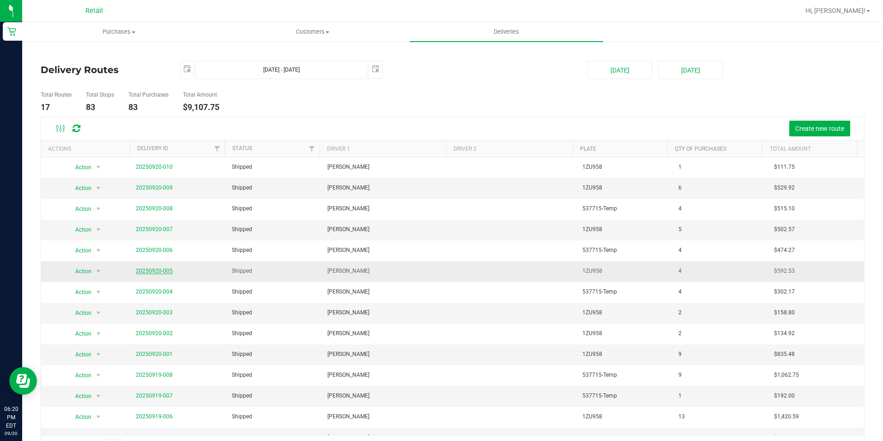
click at [141, 271] on link "20250920-005" at bounding box center [154, 271] width 37 height 6
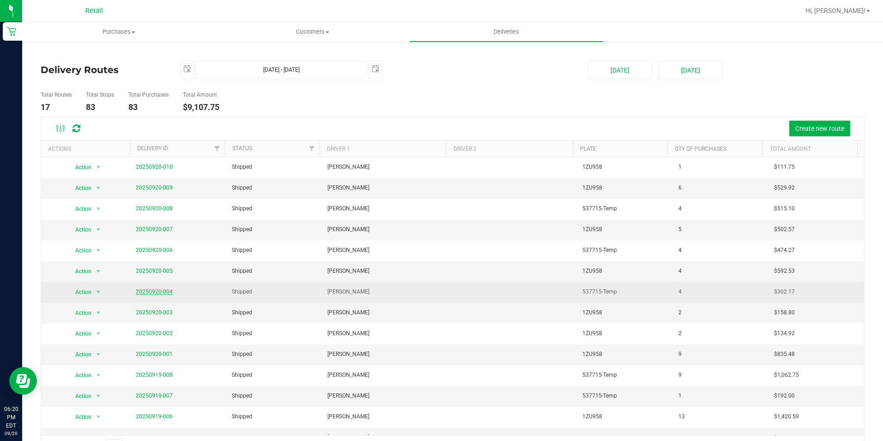
click at [152, 290] on link "20250920-004" at bounding box center [154, 291] width 37 height 6
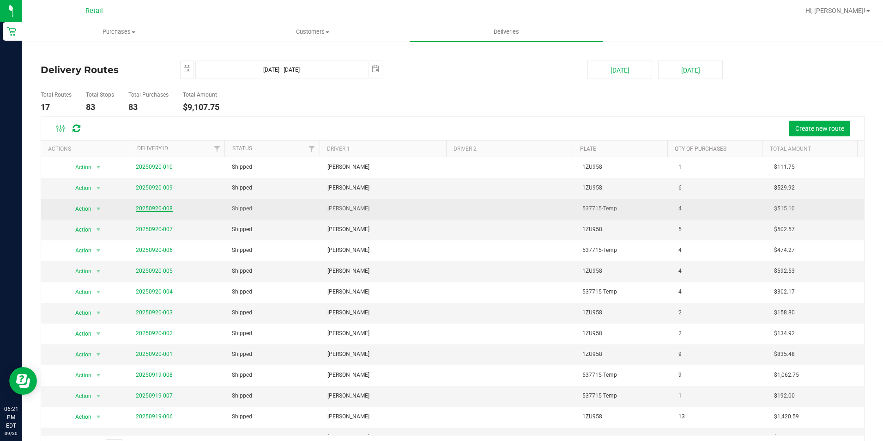
click at [138, 208] on link "20250920-008" at bounding box center [154, 208] width 37 height 6
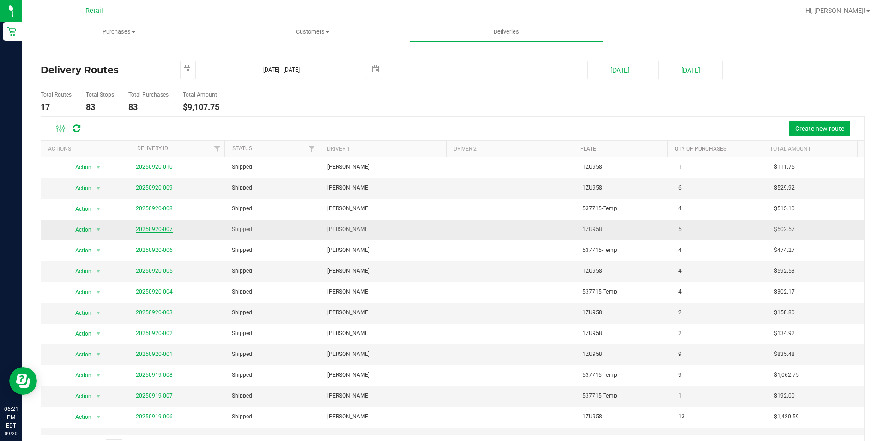
click at [142, 226] on link "20250920-007" at bounding box center [154, 229] width 37 height 6
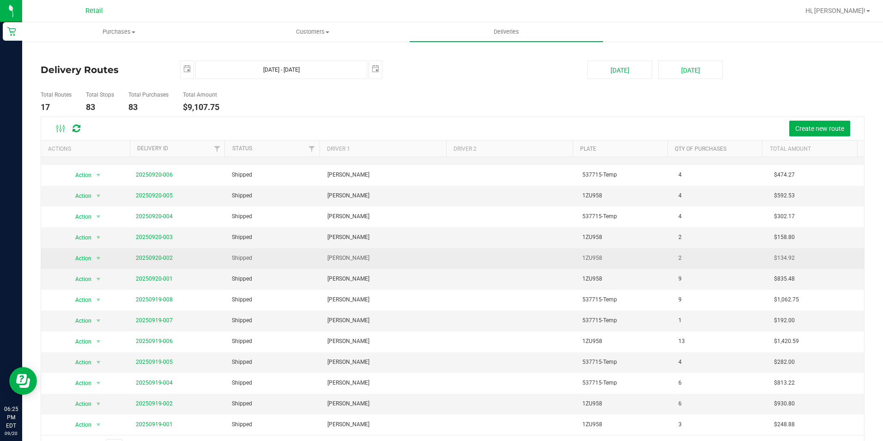
scroll to position [25, 0]
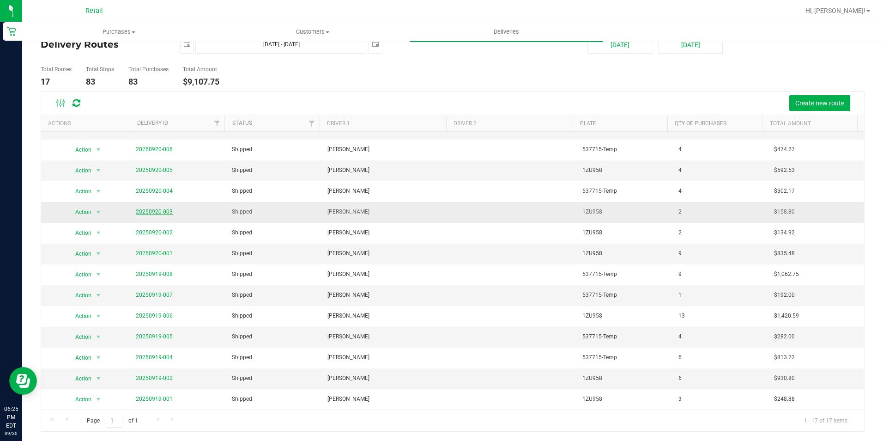
click at [145, 213] on link "20250920-003" at bounding box center [154, 211] width 37 height 6
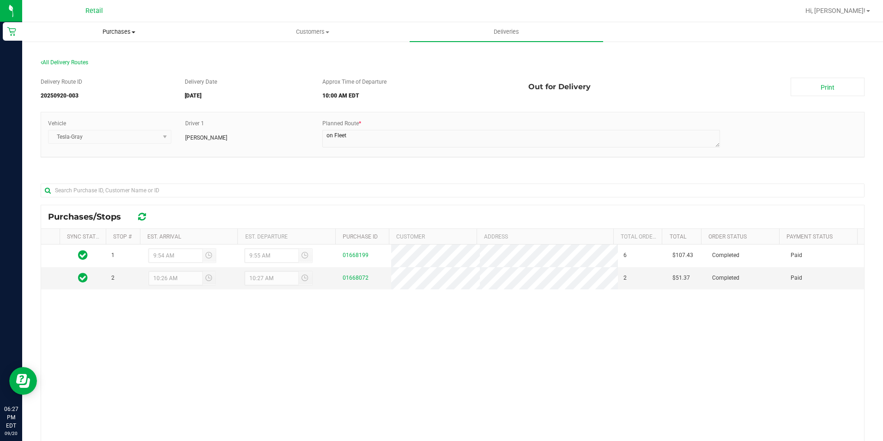
click at [117, 31] on span "Purchases" at bounding box center [119, 32] width 193 height 8
click at [86, 65] on li "Fulfillment" at bounding box center [119, 66] width 194 height 11
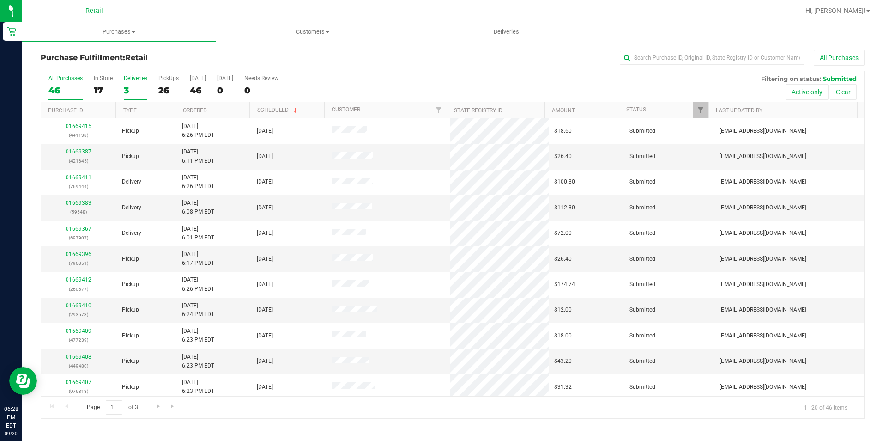
click at [127, 89] on div "3" at bounding box center [136, 90] width 24 height 11
click at [0, 0] on input "Deliveries 3" at bounding box center [0, 0] width 0 height 0
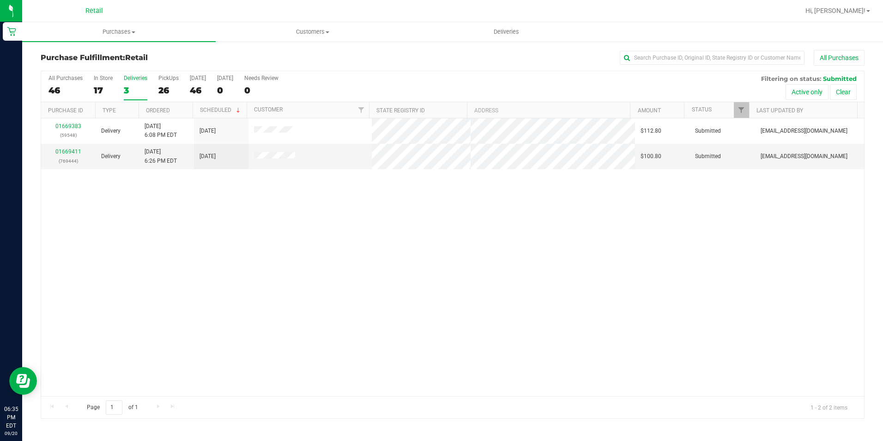
click at [131, 96] on label "Deliveries 3" at bounding box center [136, 87] width 24 height 25
click at [0, 0] on input "Deliveries 3" at bounding box center [0, 0] width 0 height 0
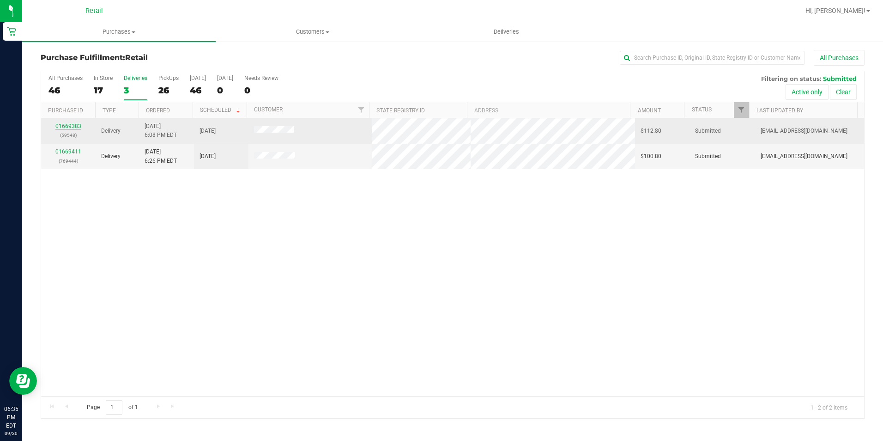
click at [64, 129] on link "01669383" at bounding box center [68, 126] width 26 height 6
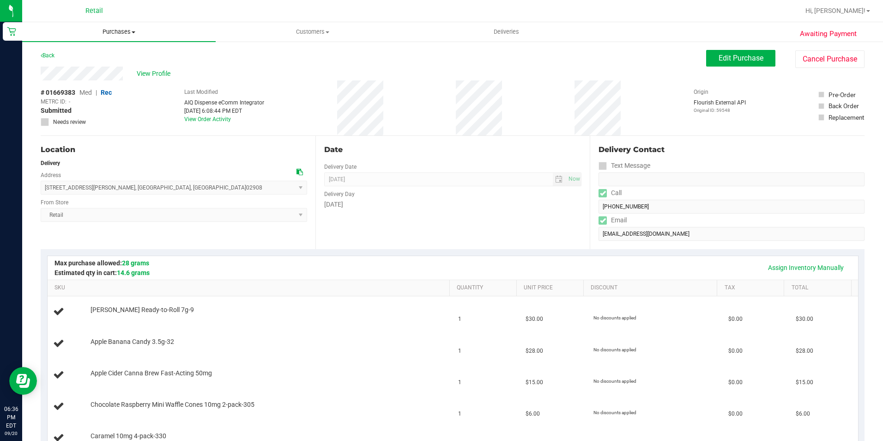
click at [119, 32] on span "Purchases" at bounding box center [119, 32] width 194 height 8
click at [60, 67] on span "Fulfillment" at bounding box center [50, 67] width 57 height 8
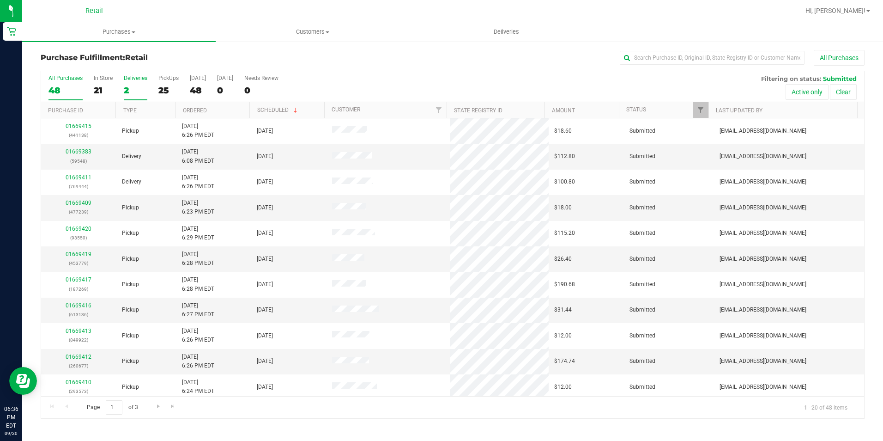
click at [128, 86] on div "2" at bounding box center [136, 90] width 24 height 11
click at [0, 0] on input "Deliveries 2" at bounding box center [0, 0] width 0 height 0
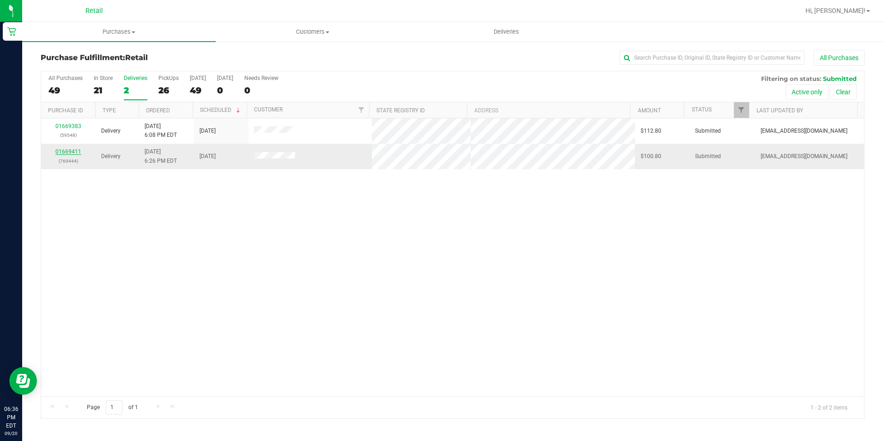
click at [71, 154] on link "01669411" at bounding box center [68, 151] width 26 height 6
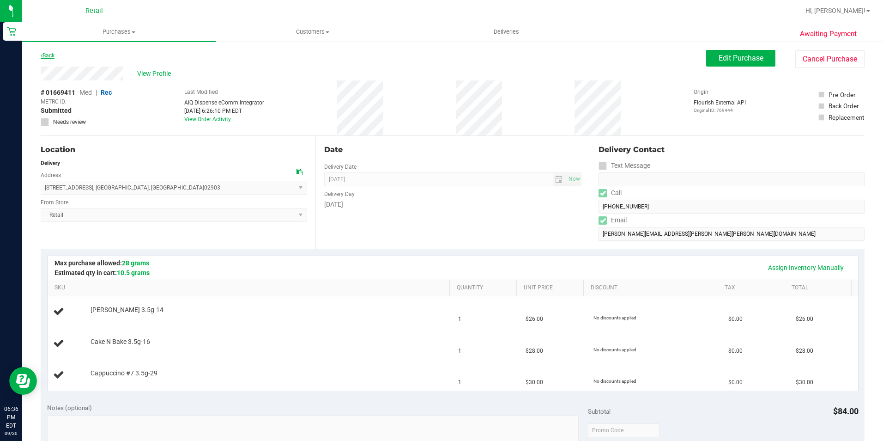
click at [50, 56] on link "Back" at bounding box center [48, 55] width 14 height 6
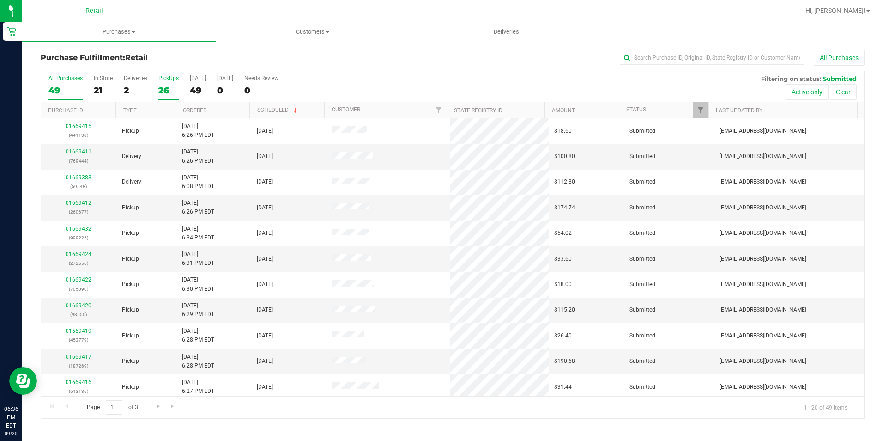
click at [170, 89] on div "26" at bounding box center [168, 90] width 20 height 11
click at [0, 0] on input "PickUps 26" at bounding box center [0, 0] width 0 height 0
click at [306, 33] on span "Customers" at bounding box center [312, 32] width 193 height 8
click at [268, 55] on span "All customers" at bounding box center [249, 56] width 67 height 8
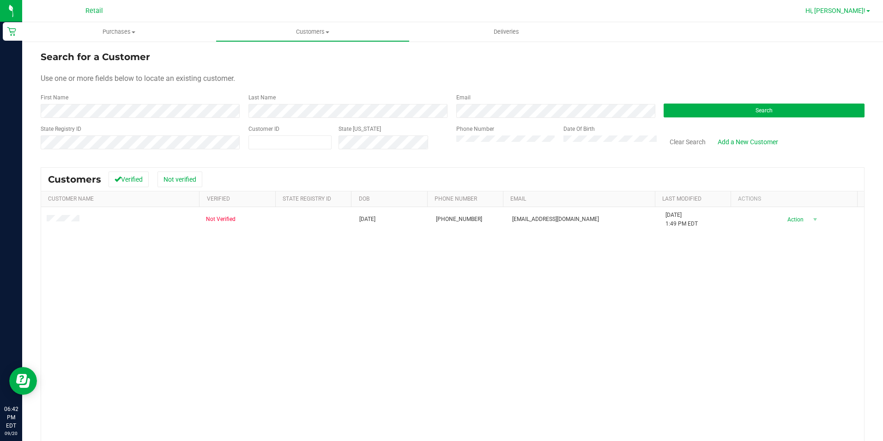
click at [854, 9] on span "Hi, [PERSON_NAME]!" at bounding box center [836, 10] width 60 height 7
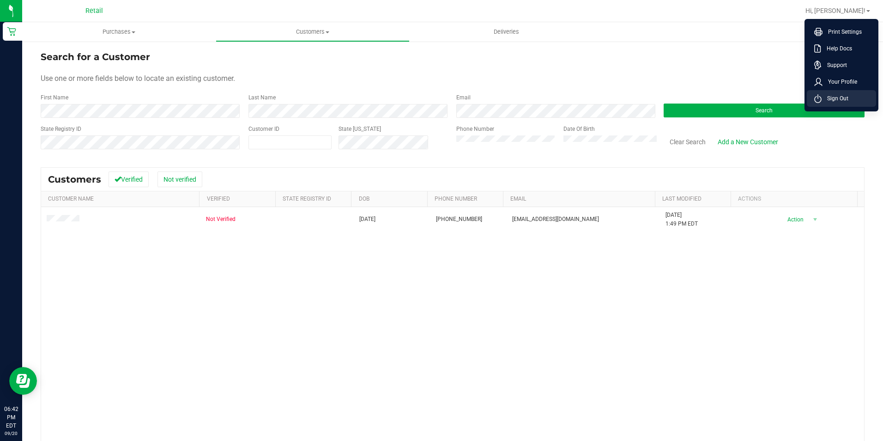
click at [836, 103] on span "Sign Out" at bounding box center [835, 98] width 27 height 9
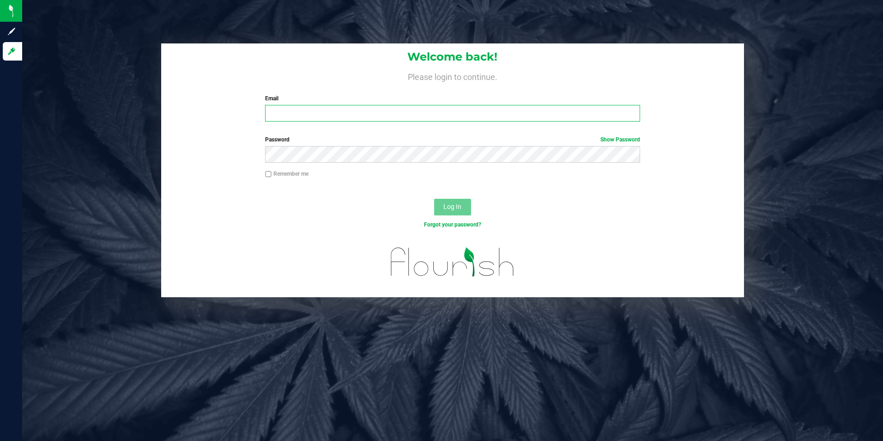
click at [316, 113] on input "Email" at bounding box center [452, 113] width 375 height 17
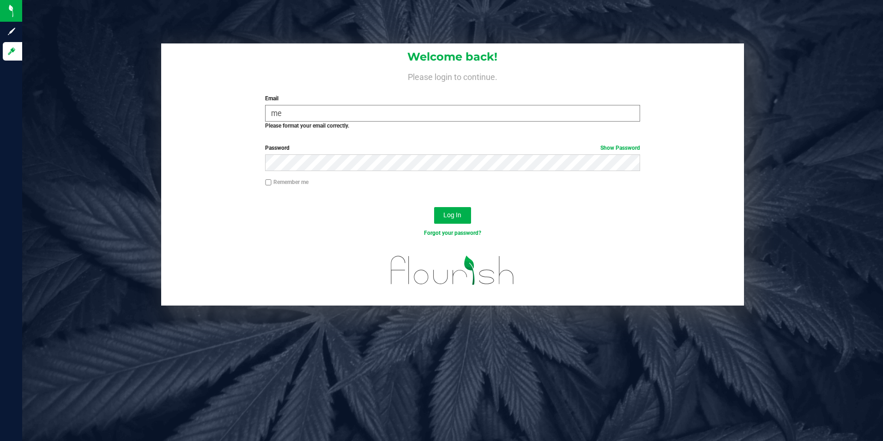
type input "m"
type input "[EMAIL_ADDRESS][DOMAIN_NAME]"
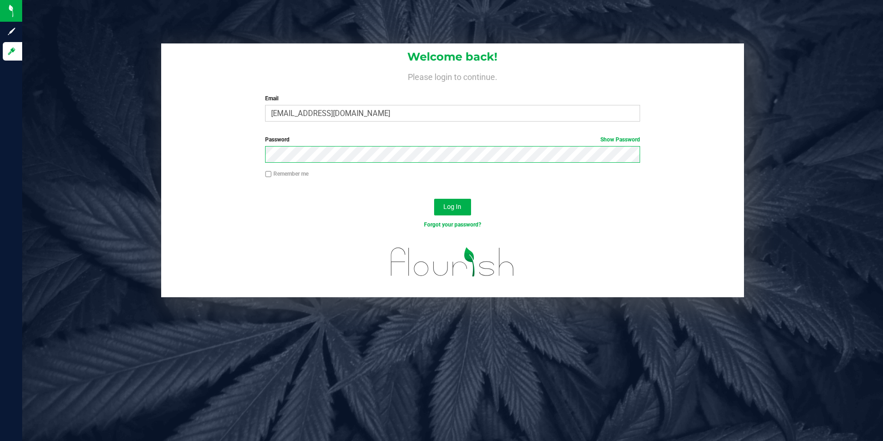
click at [136, 143] on div "Welcome back! Please login to continue. Email [EMAIL_ADDRESS][DOMAIN_NAME] Requ…" at bounding box center [452, 170] width 875 height 254
click at [434, 199] on button "Log In" at bounding box center [452, 207] width 37 height 17
